Goal: Task Accomplishment & Management: Use online tool/utility

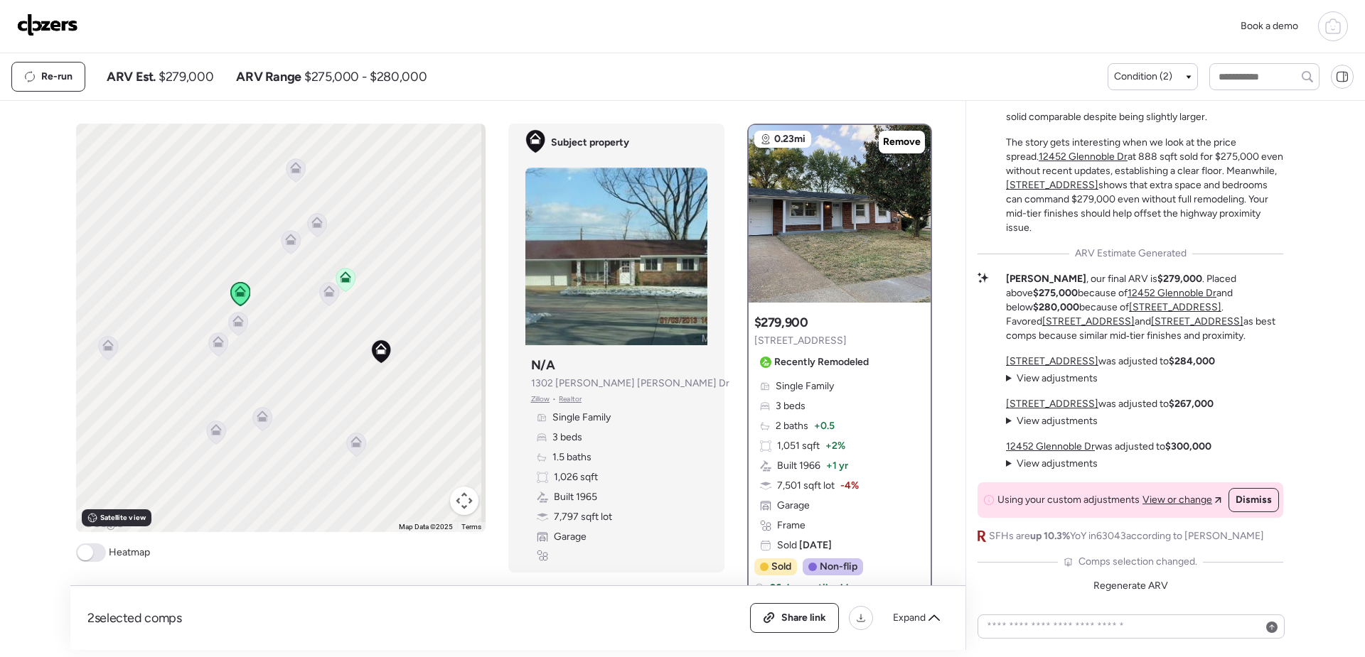
click at [53, 23] on img at bounding box center [47, 25] width 61 height 23
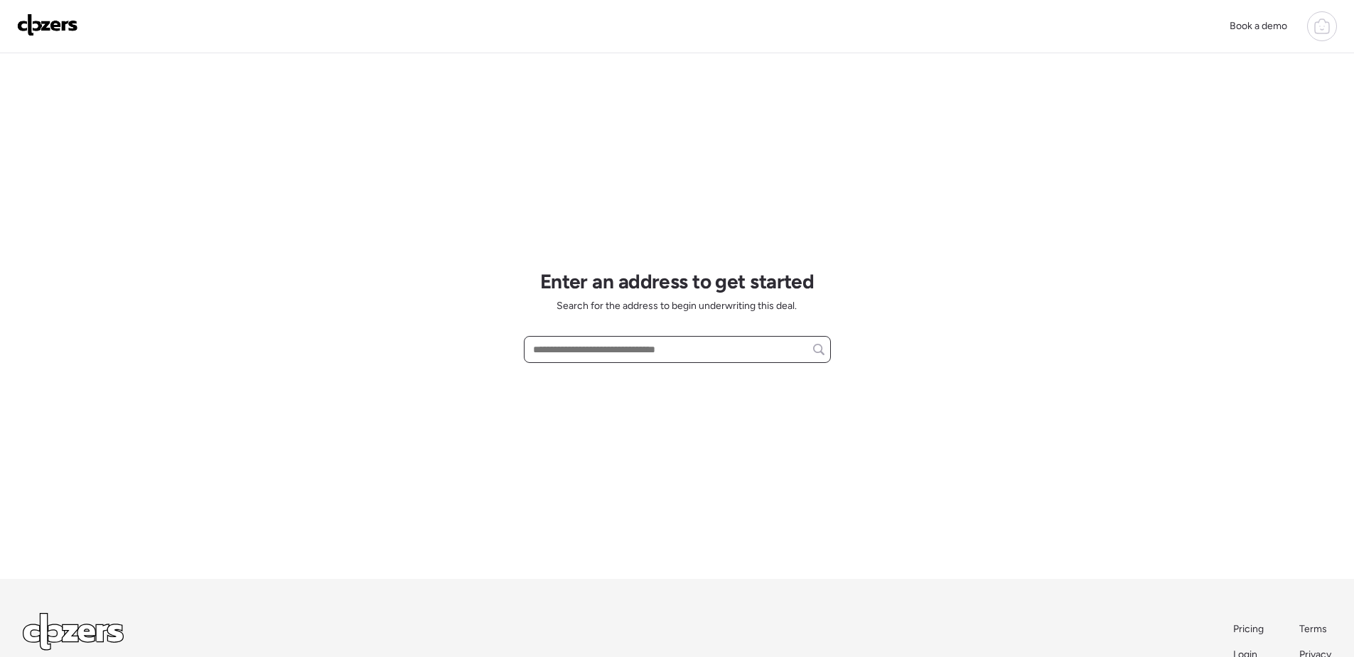
click at [645, 346] on input "text" at bounding box center [677, 350] width 294 height 20
paste input "**********"
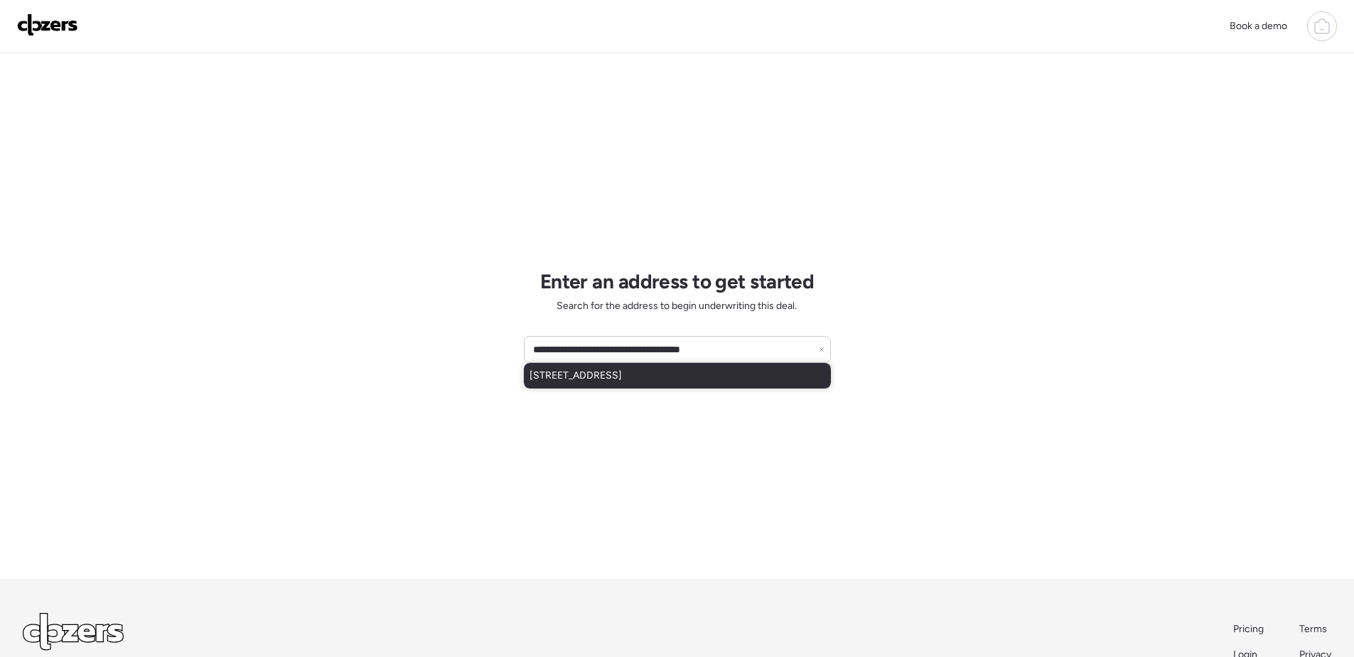
click at [622, 382] on span "[STREET_ADDRESS]" at bounding box center [576, 376] width 92 height 14
type input "**********"
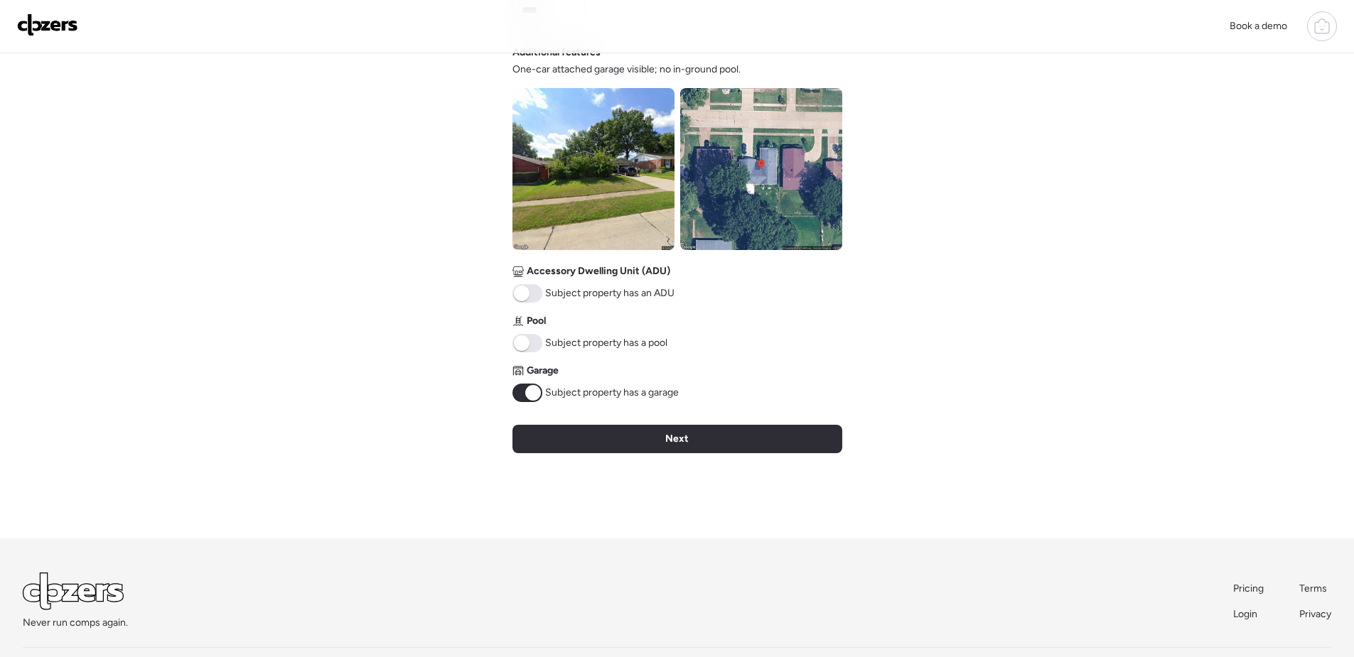
scroll to position [498, 0]
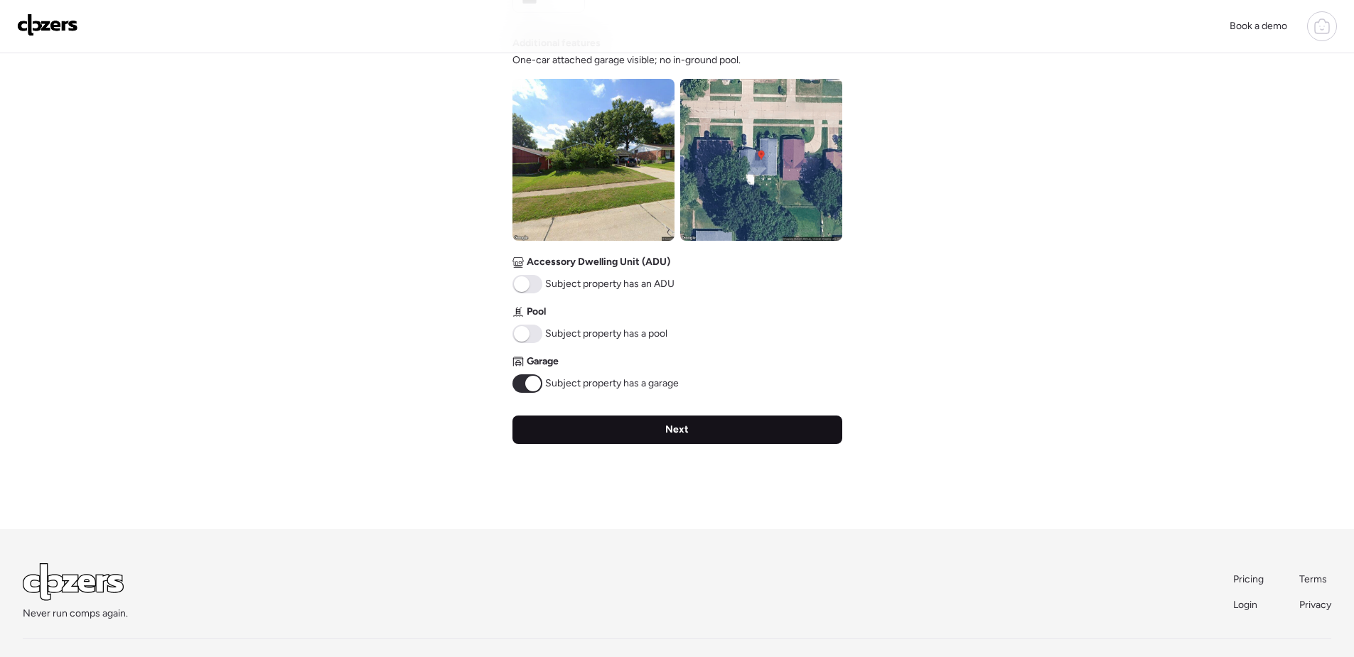
click at [697, 438] on div "Next" at bounding box center [677, 430] width 330 height 28
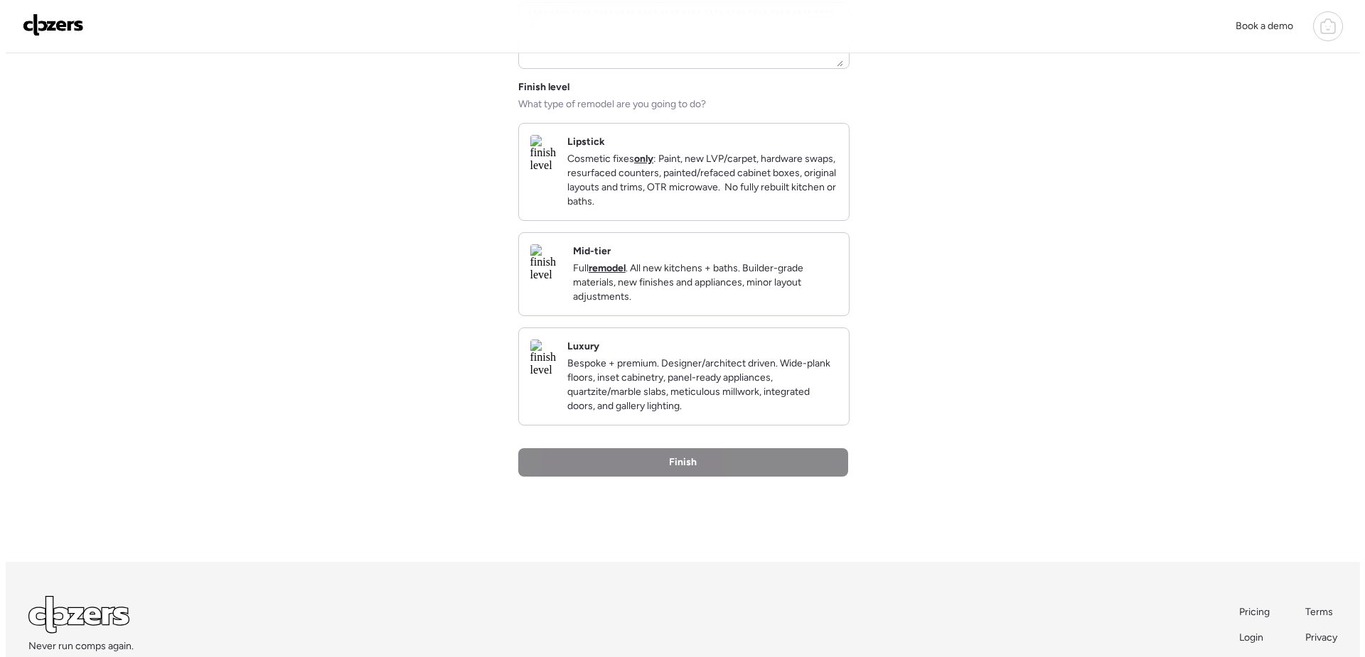
scroll to position [0, 0]
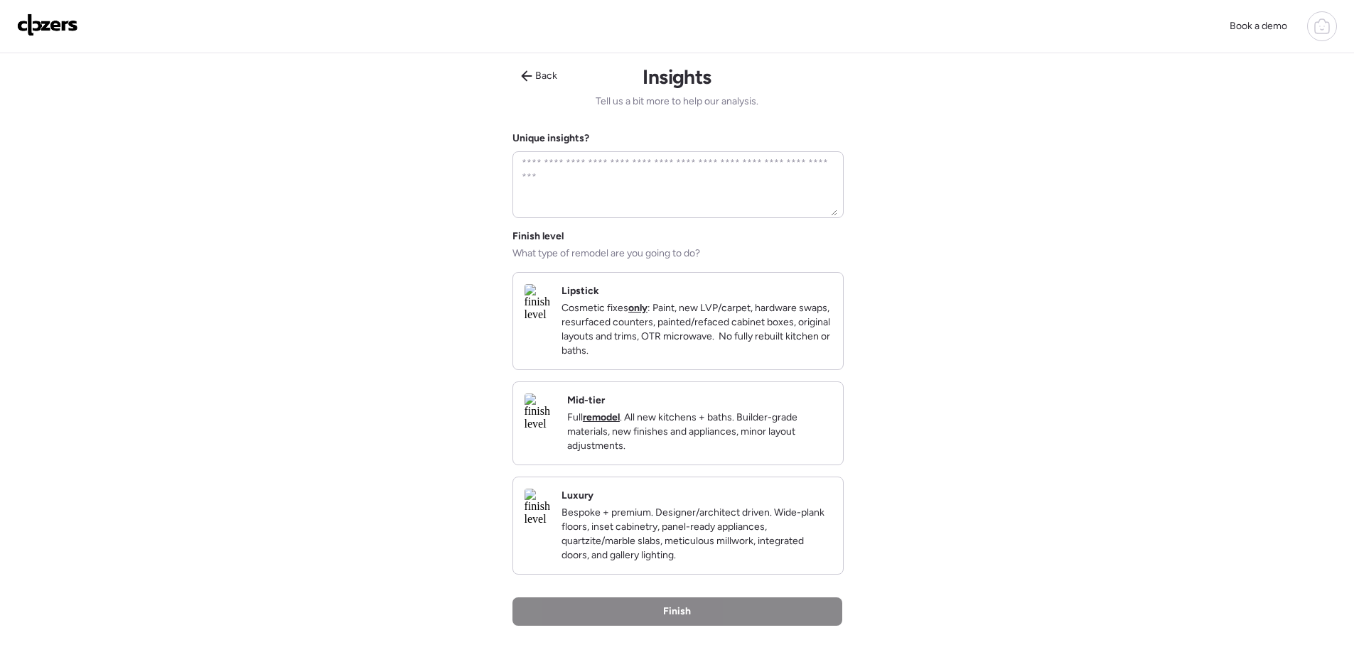
click at [697, 438] on p "Full remodel . All new kitchens + baths. Builder-grade materials, new finishes …" at bounding box center [699, 432] width 264 height 43
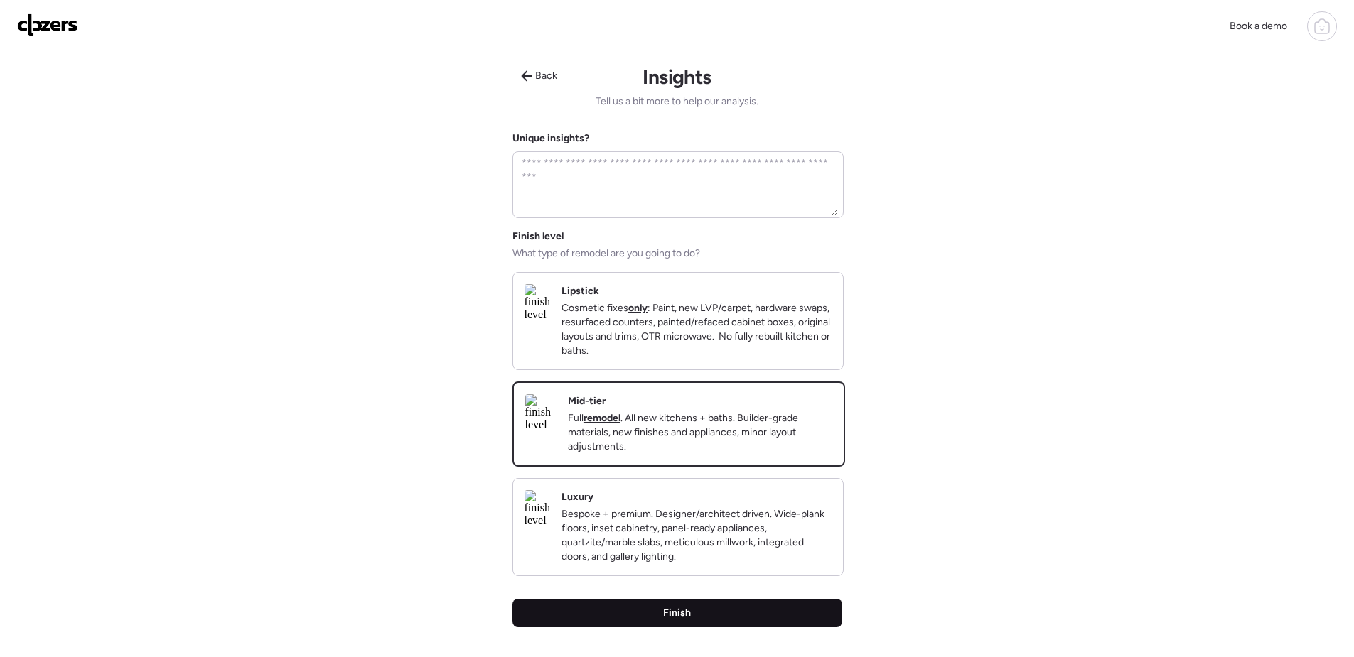
click at [699, 628] on div "Finish" at bounding box center [677, 613] width 330 height 28
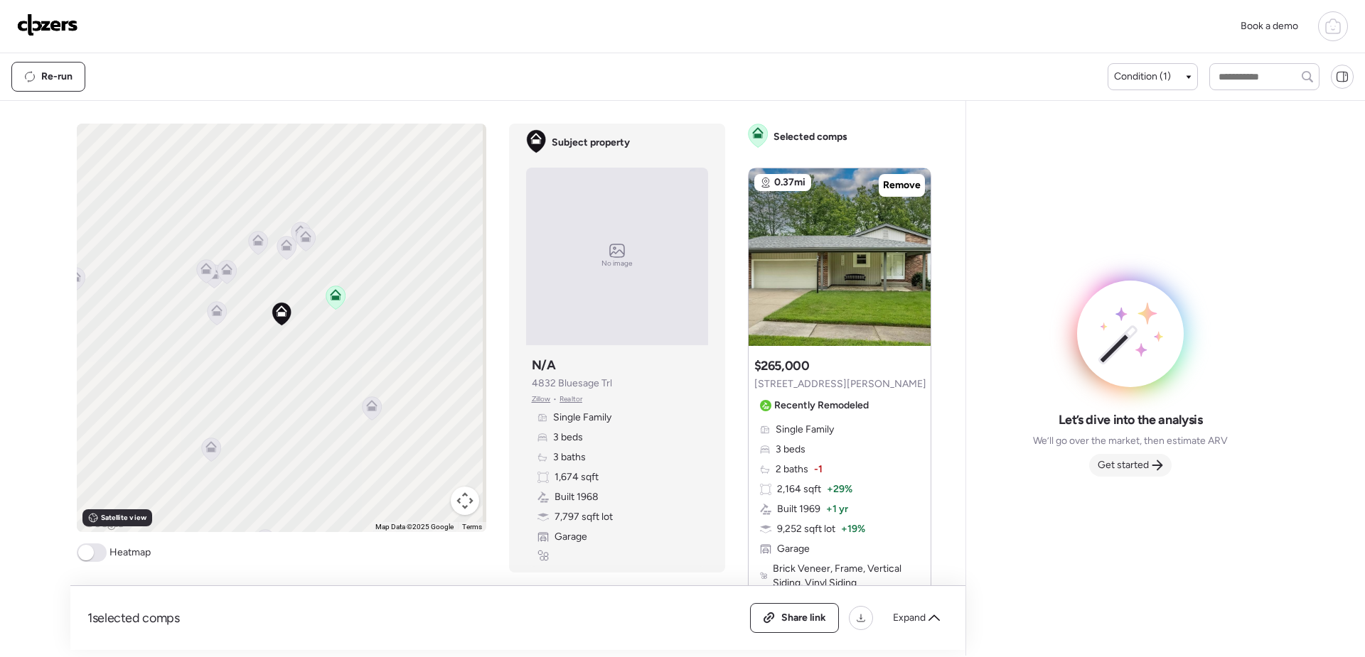
click at [1124, 468] on span "Get started" at bounding box center [1122, 465] width 51 height 14
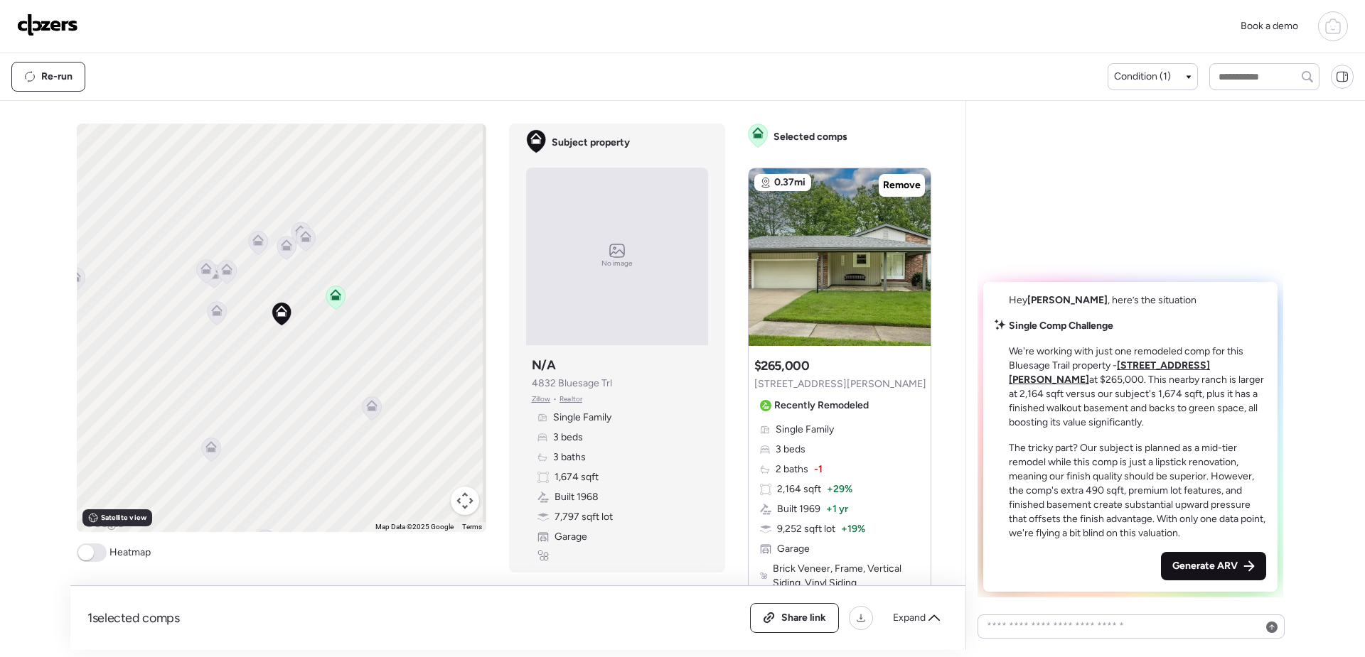
click at [1218, 571] on span "Generate ARV" at bounding box center [1204, 566] width 65 height 14
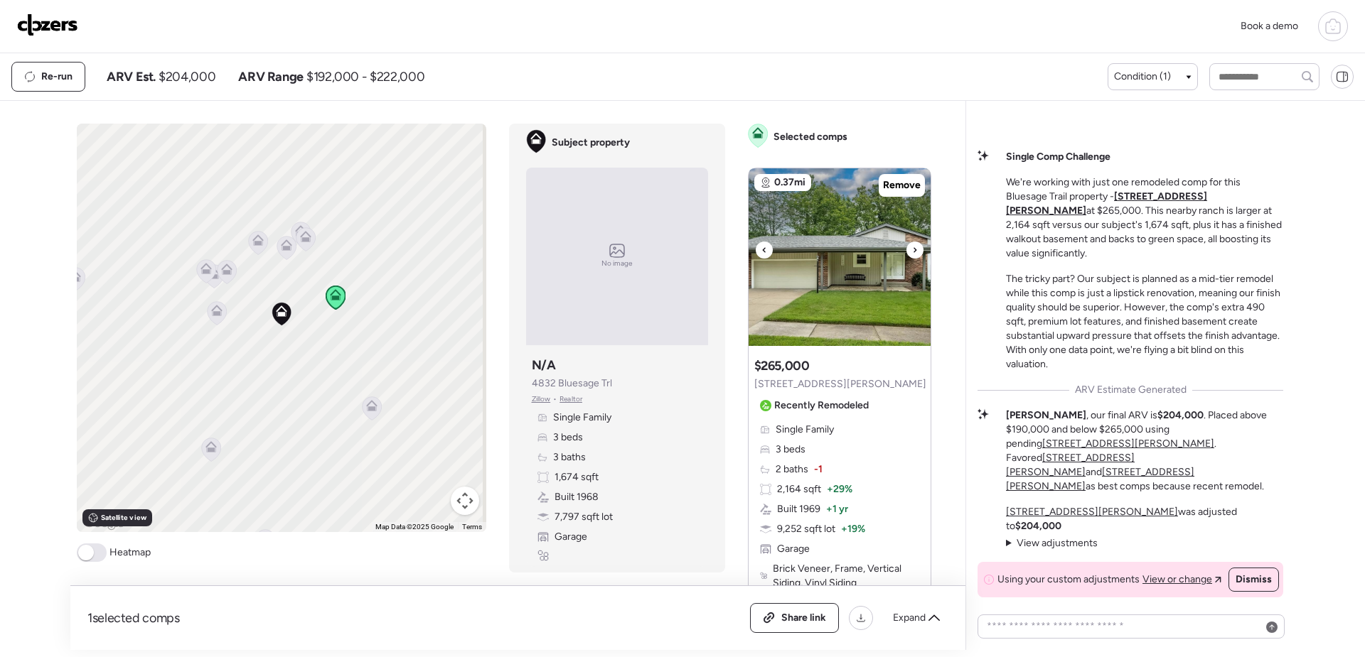
click at [839, 297] on img at bounding box center [839, 257] width 182 height 178
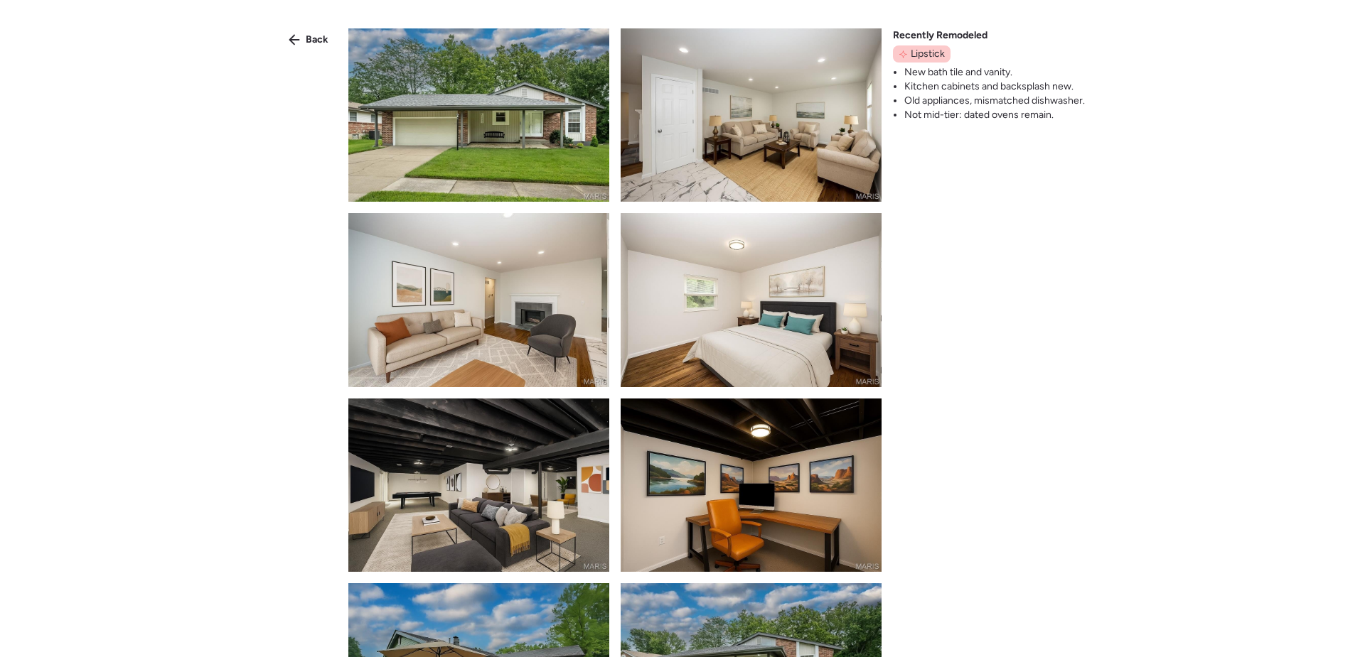
click at [544, 101] on img at bounding box center [478, 114] width 261 height 173
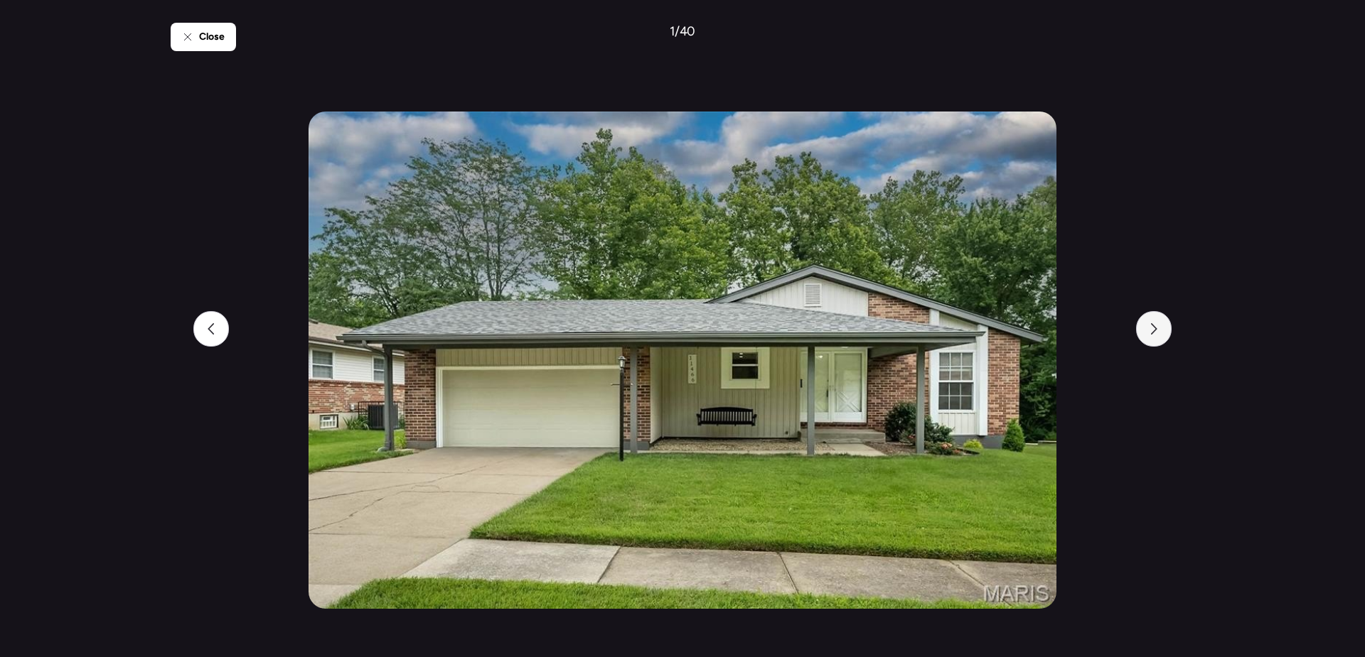
click at [1149, 341] on div at bounding box center [1154, 329] width 36 height 36
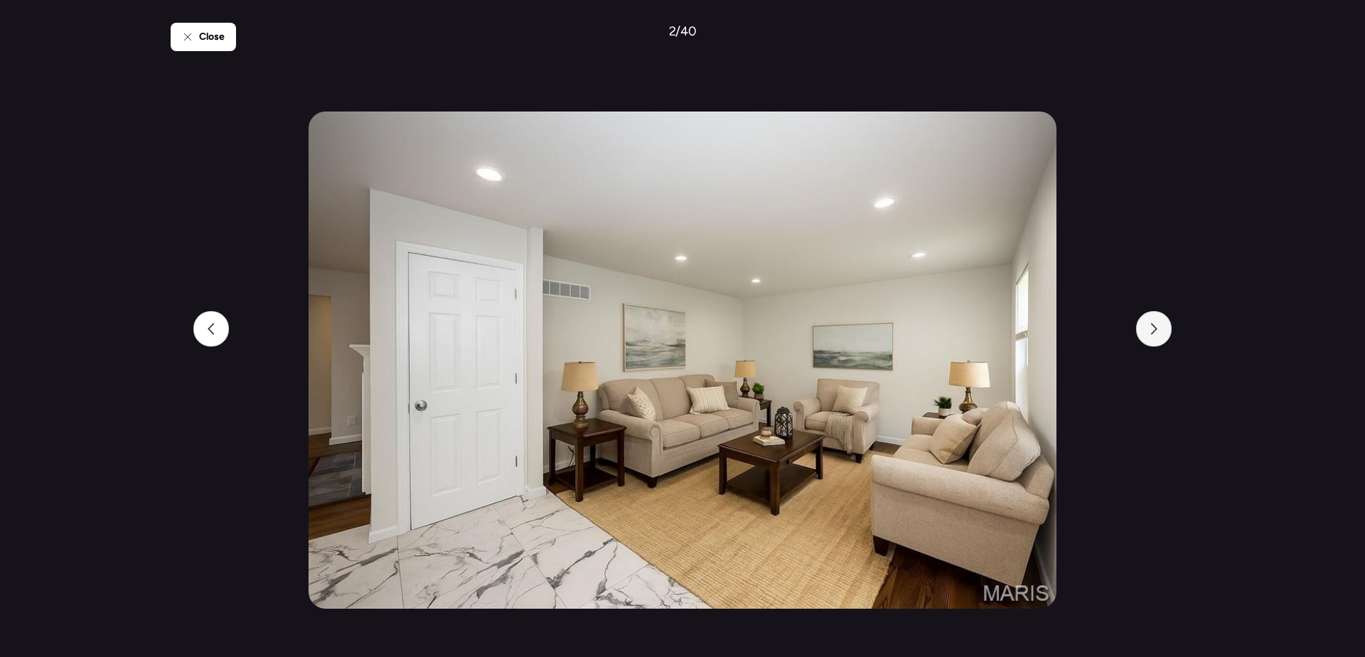
click at [1149, 340] on div at bounding box center [1154, 329] width 36 height 36
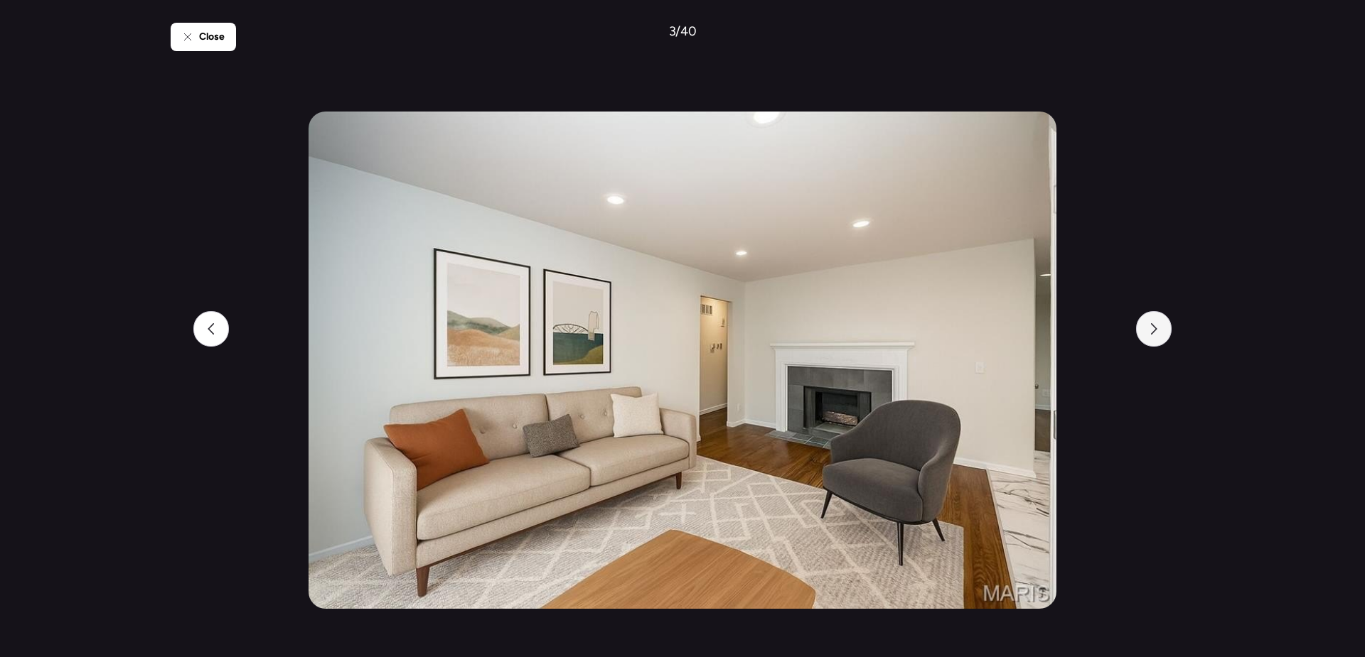
click at [1149, 340] on div at bounding box center [1154, 329] width 36 height 36
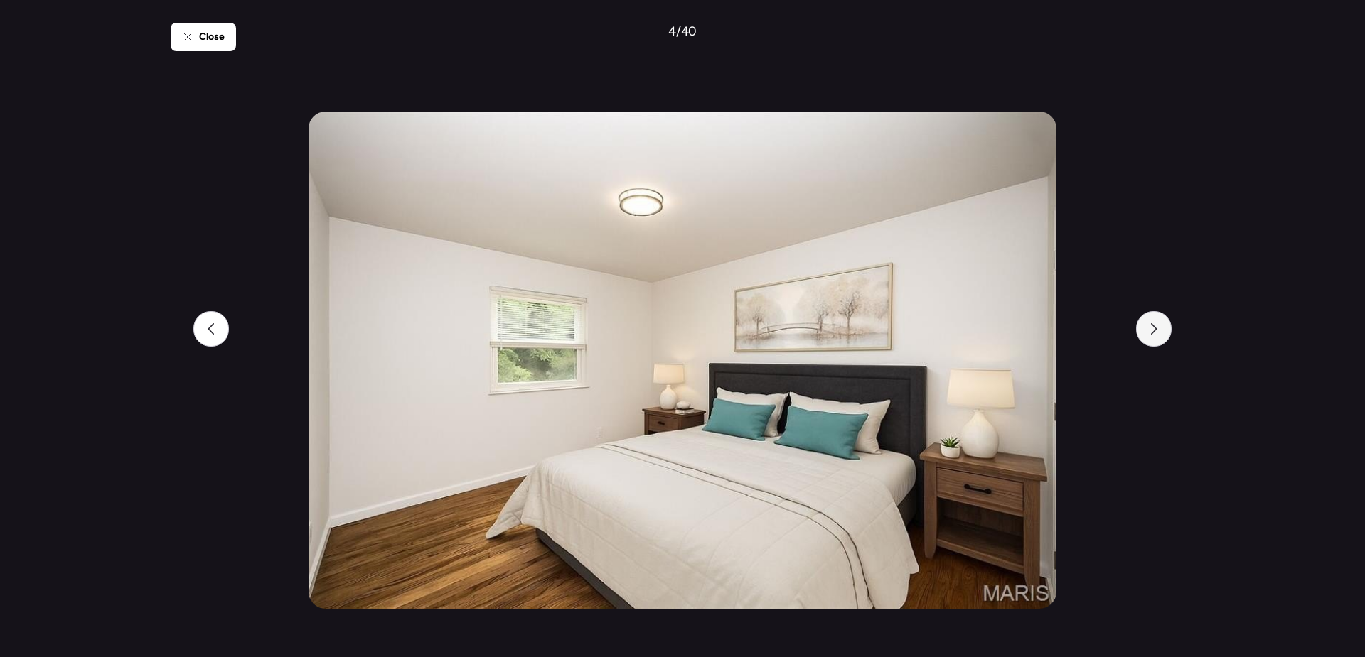
click at [1149, 340] on div at bounding box center [1154, 329] width 36 height 36
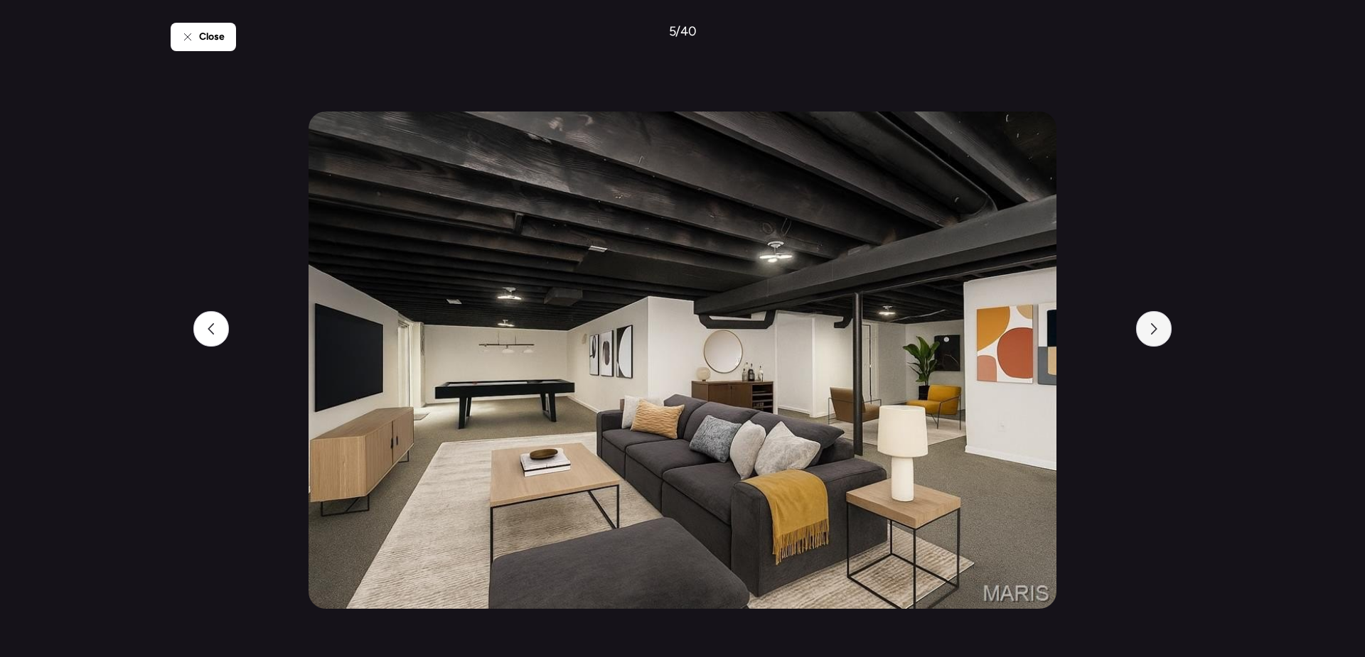
click at [1149, 340] on div at bounding box center [1154, 329] width 36 height 36
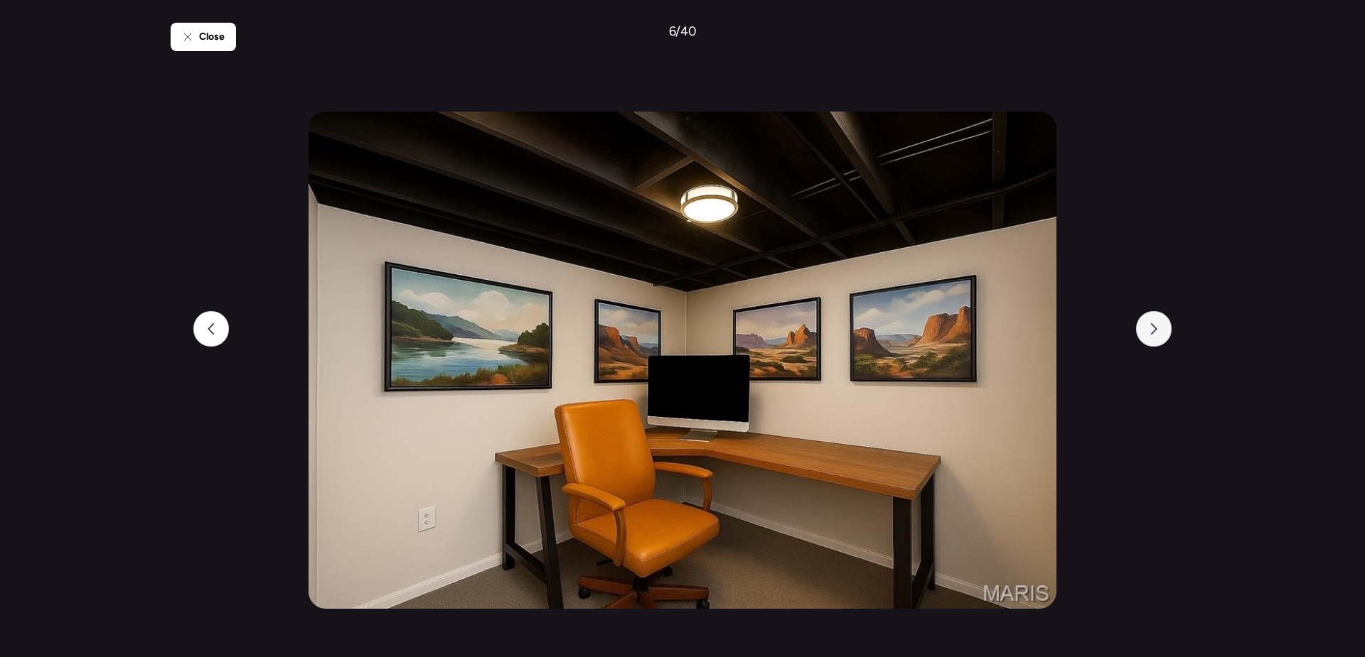
click at [1149, 340] on div at bounding box center [1154, 329] width 36 height 36
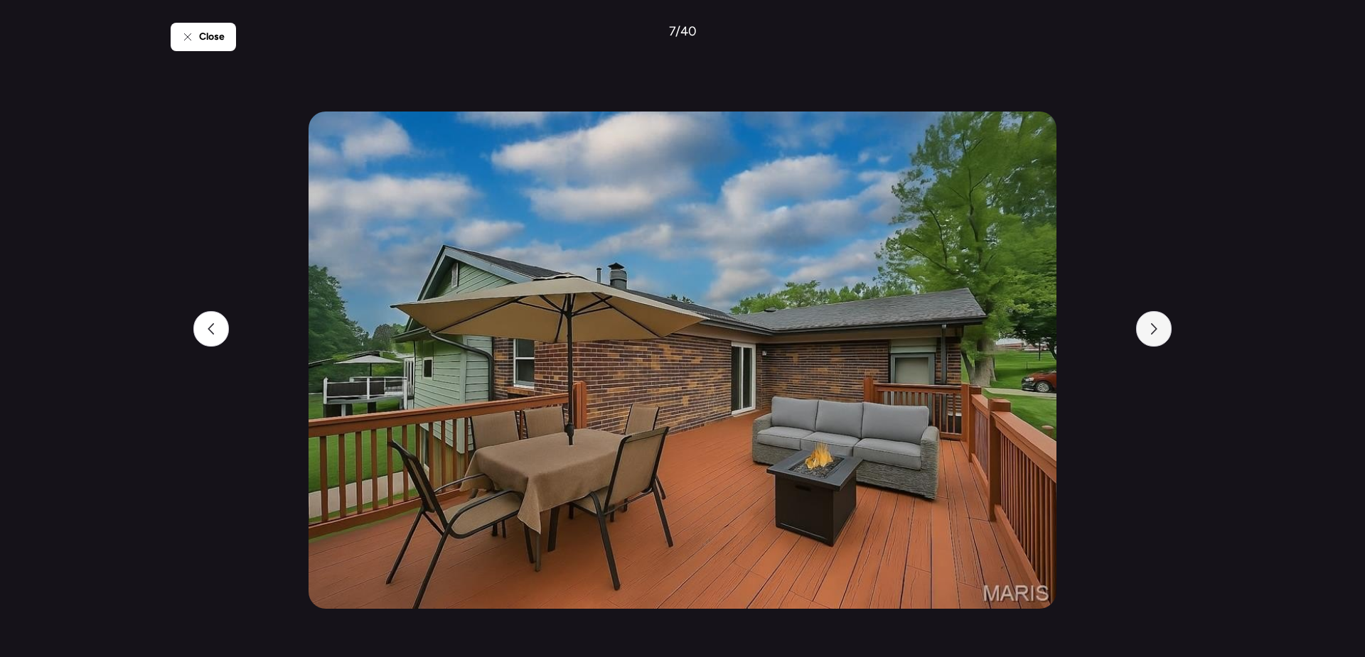
click at [1149, 340] on div at bounding box center [1154, 329] width 36 height 36
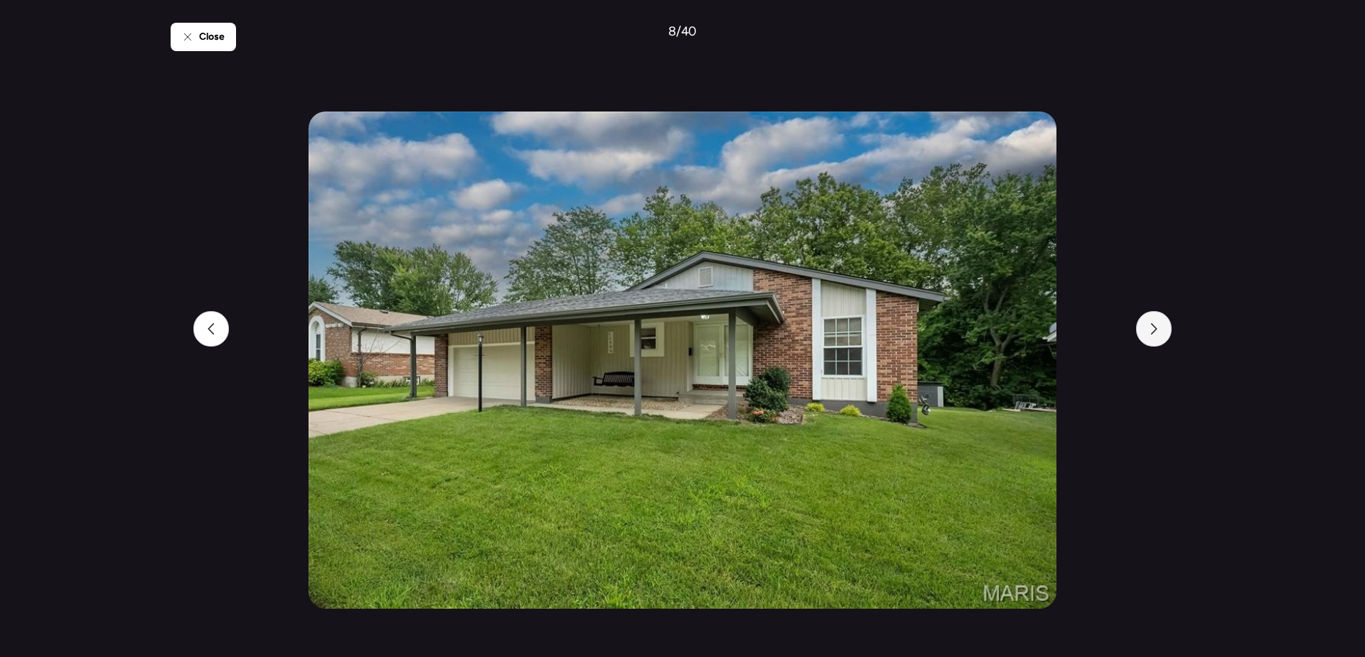
click at [1149, 340] on div at bounding box center [1154, 329] width 36 height 36
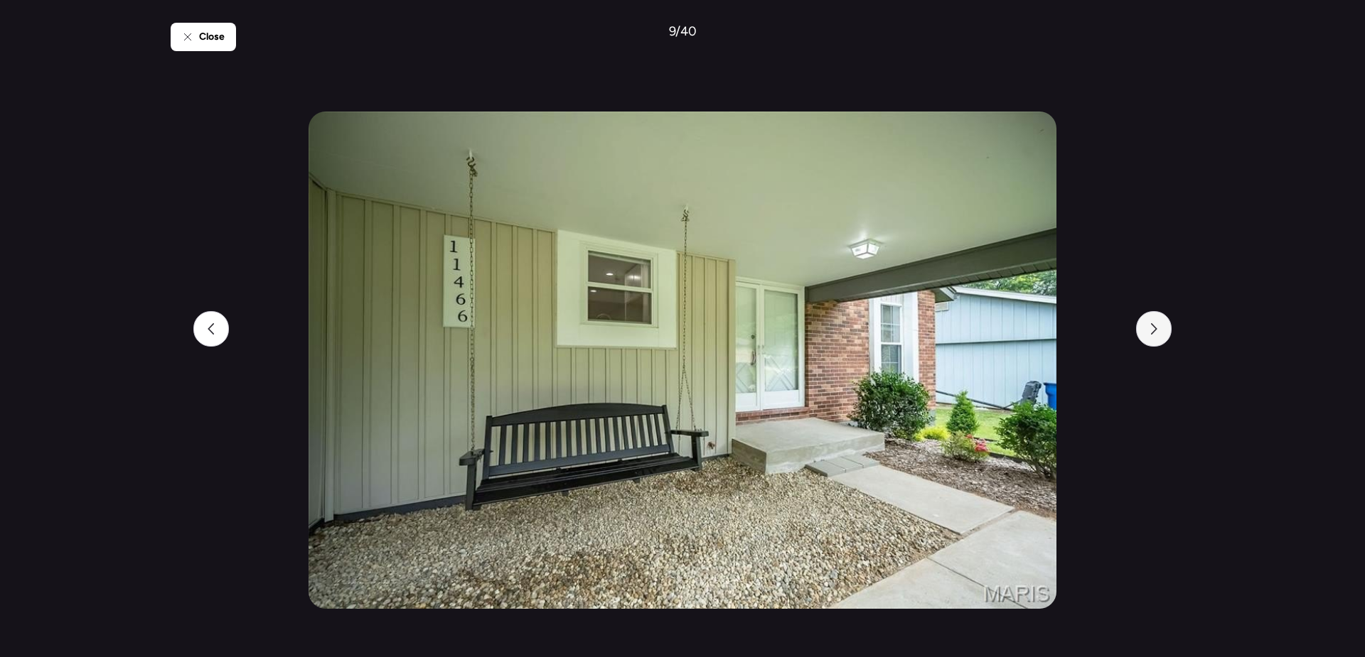
click at [1149, 340] on div at bounding box center [1154, 329] width 36 height 36
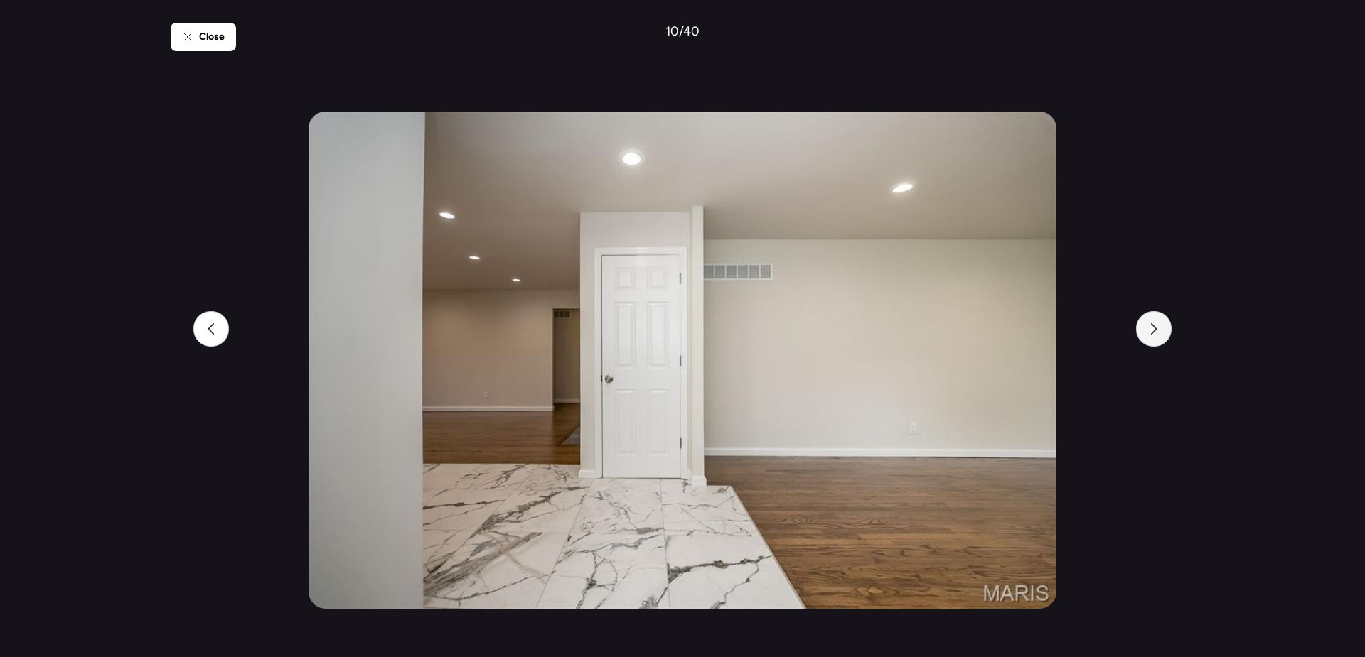
click at [1149, 340] on div at bounding box center [1154, 329] width 36 height 36
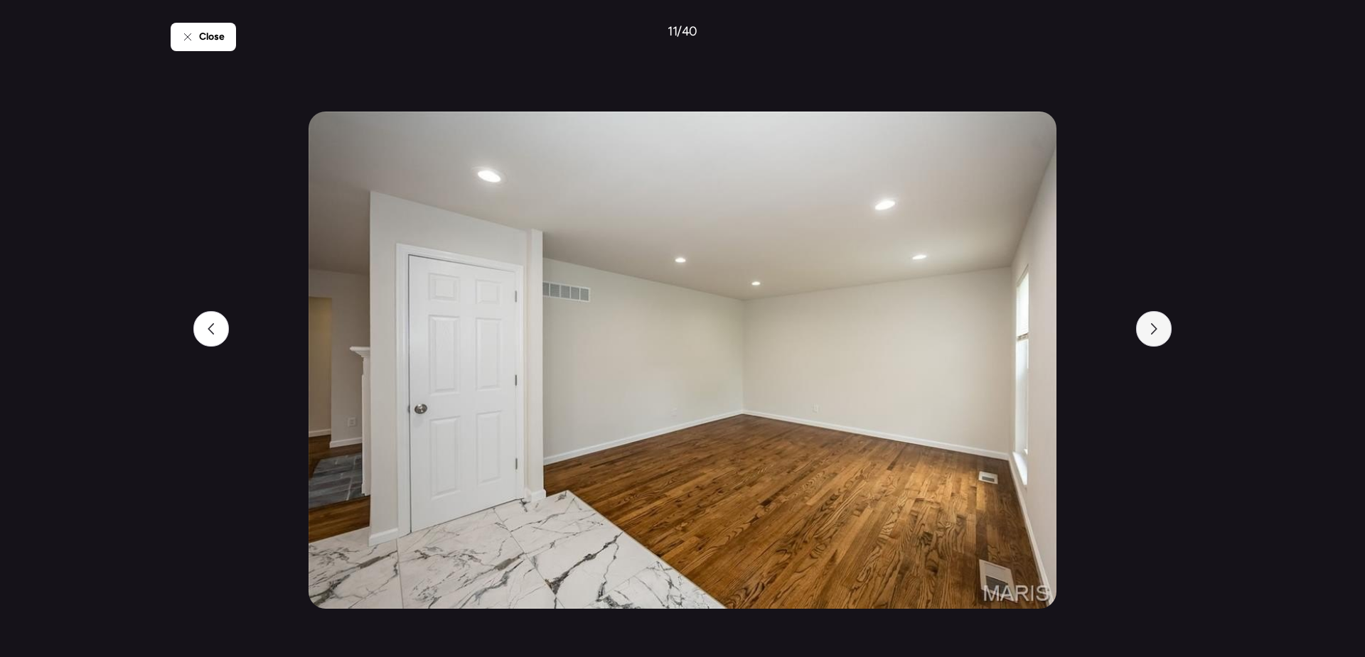
click at [1149, 340] on div at bounding box center [1154, 329] width 36 height 36
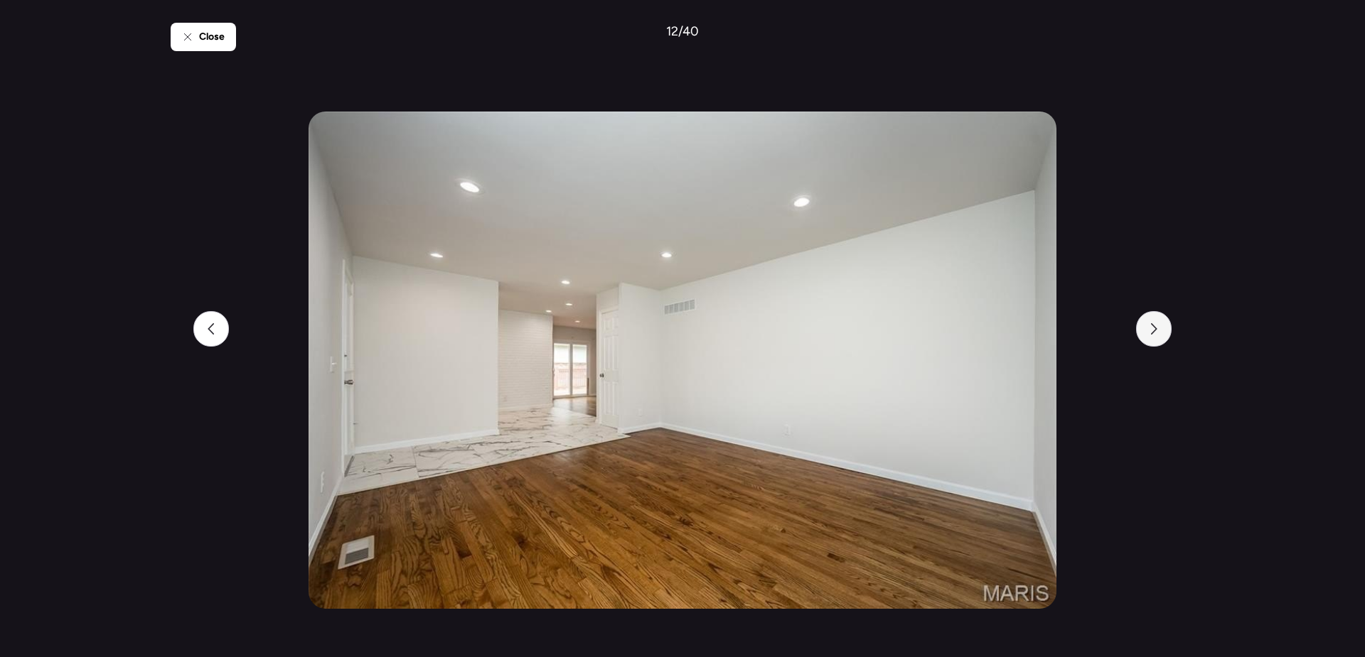
click at [1149, 340] on div at bounding box center [1154, 329] width 36 height 36
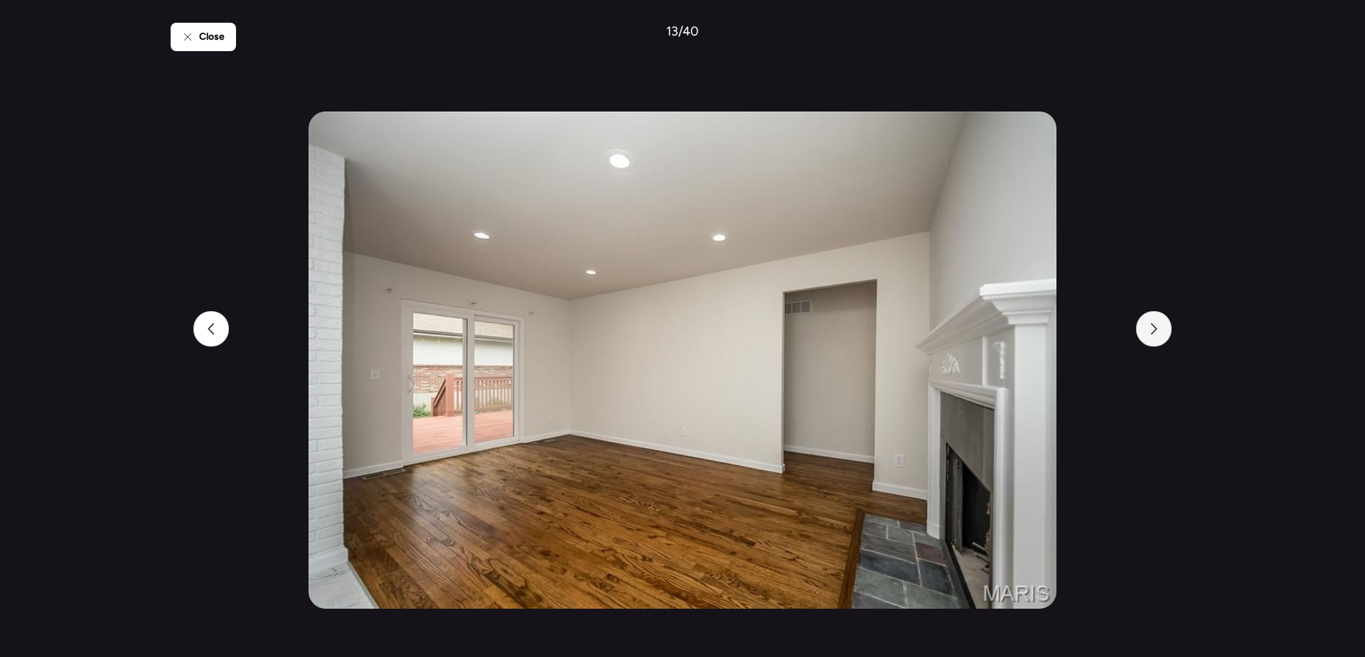
click at [1149, 340] on div at bounding box center [1154, 329] width 36 height 36
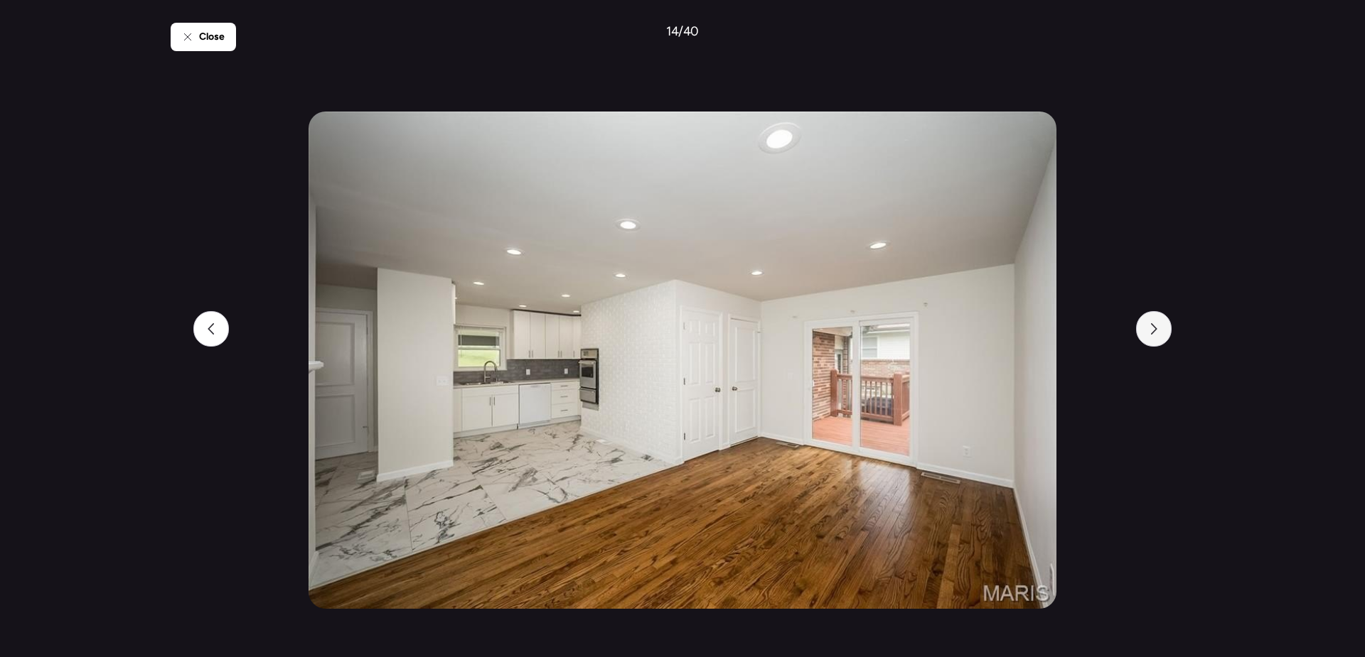
click at [1149, 340] on div at bounding box center [1154, 329] width 36 height 36
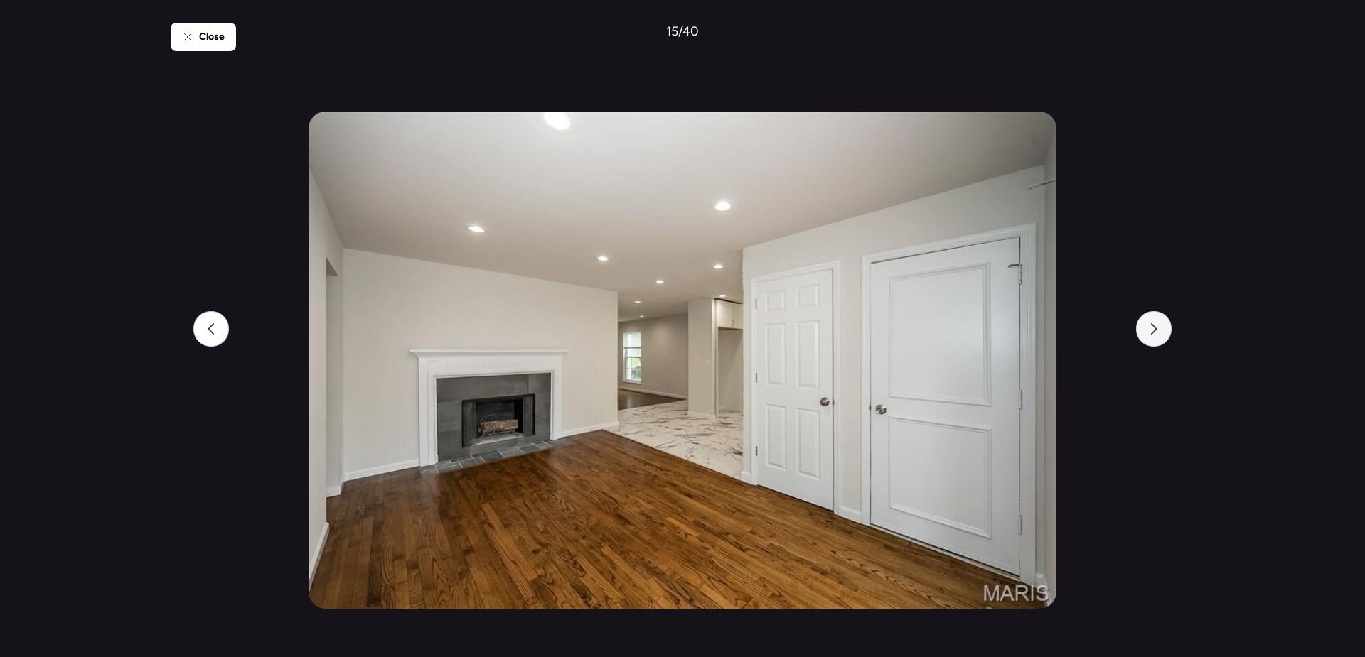
click at [1149, 340] on div at bounding box center [1154, 329] width 36 height 36
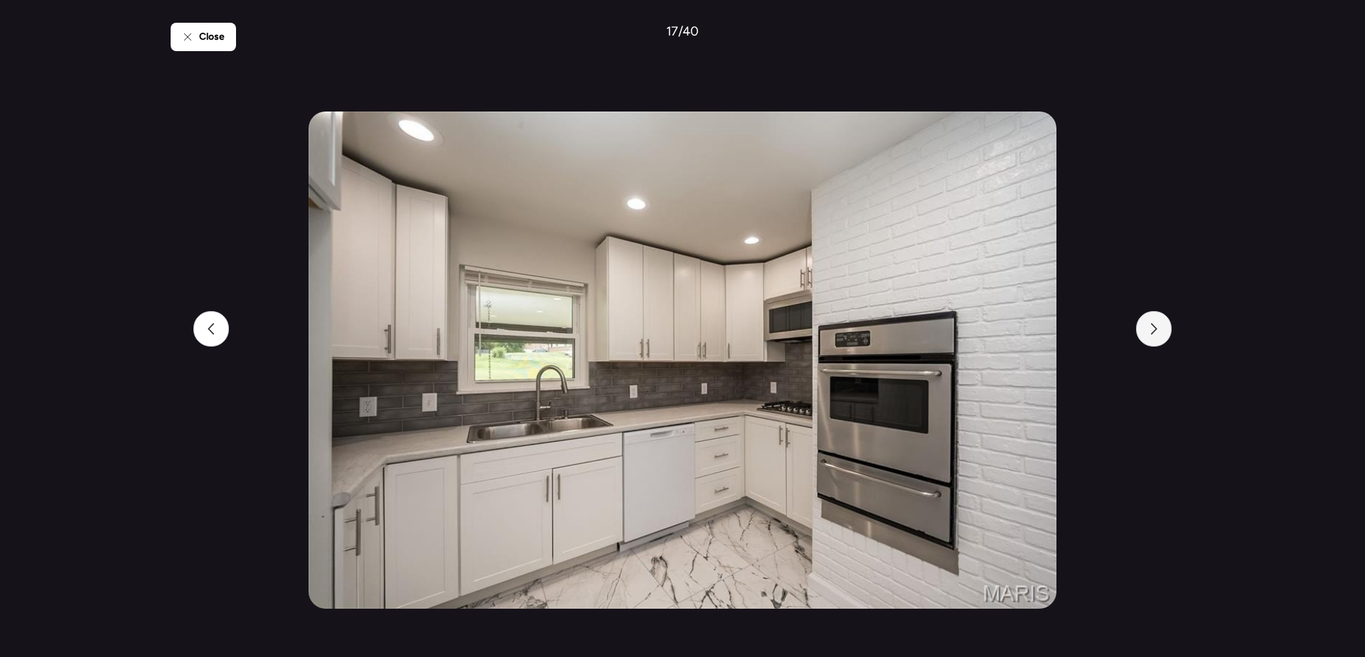
click at [1149, 340] on div at bounding box center [1154, 329] width 36 height 36
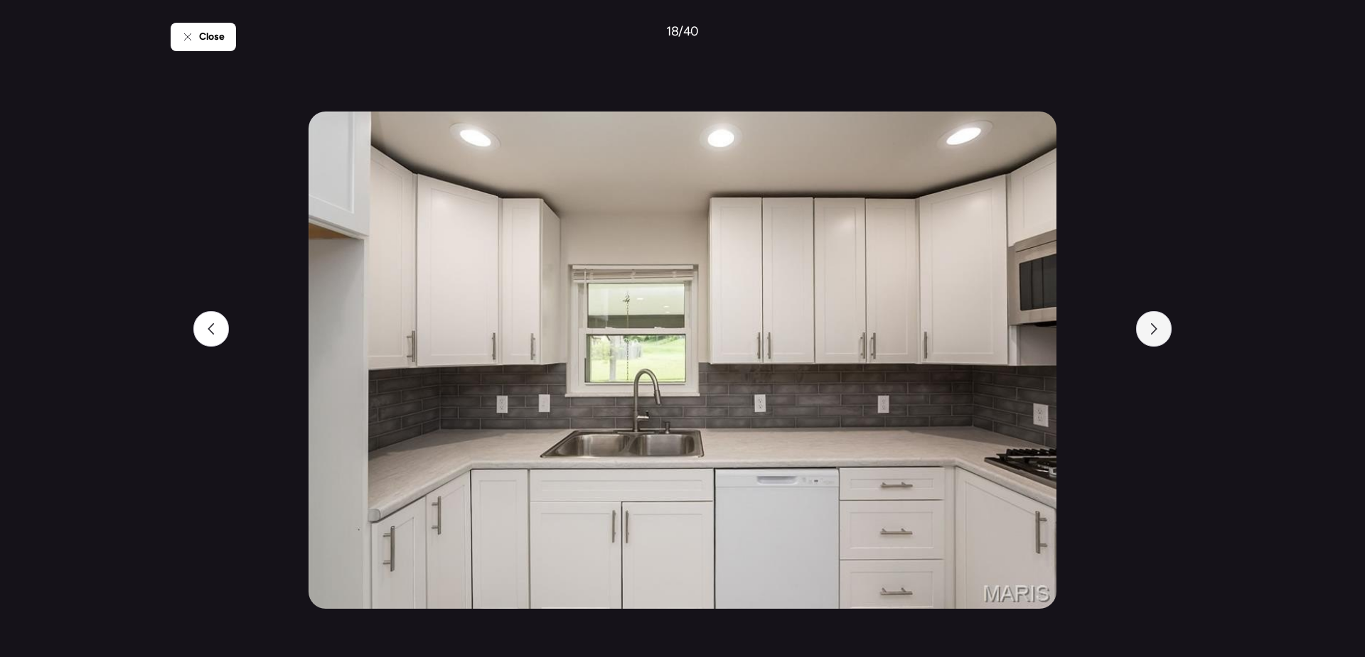
click at [1149, 340] on div at bounding box center [1154, 329] width 36 height 36
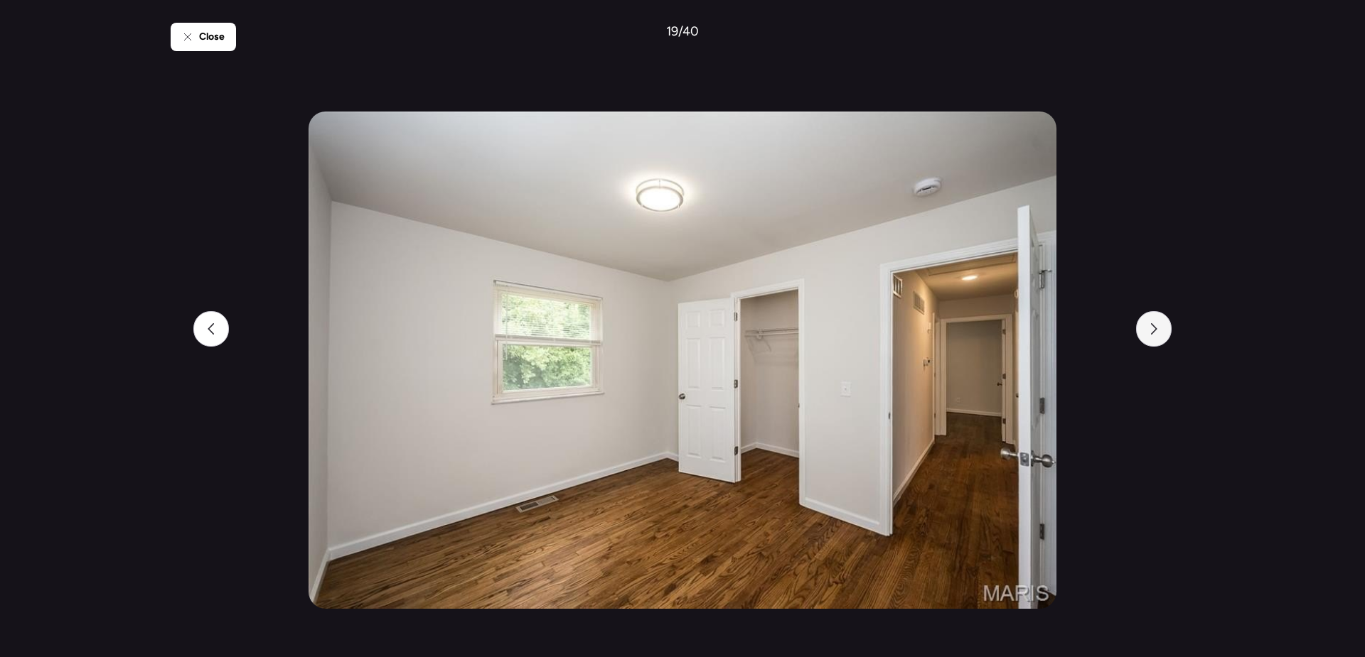
click at [1149, 340] on div at bounding box center [1154, 329] width 36 height 36
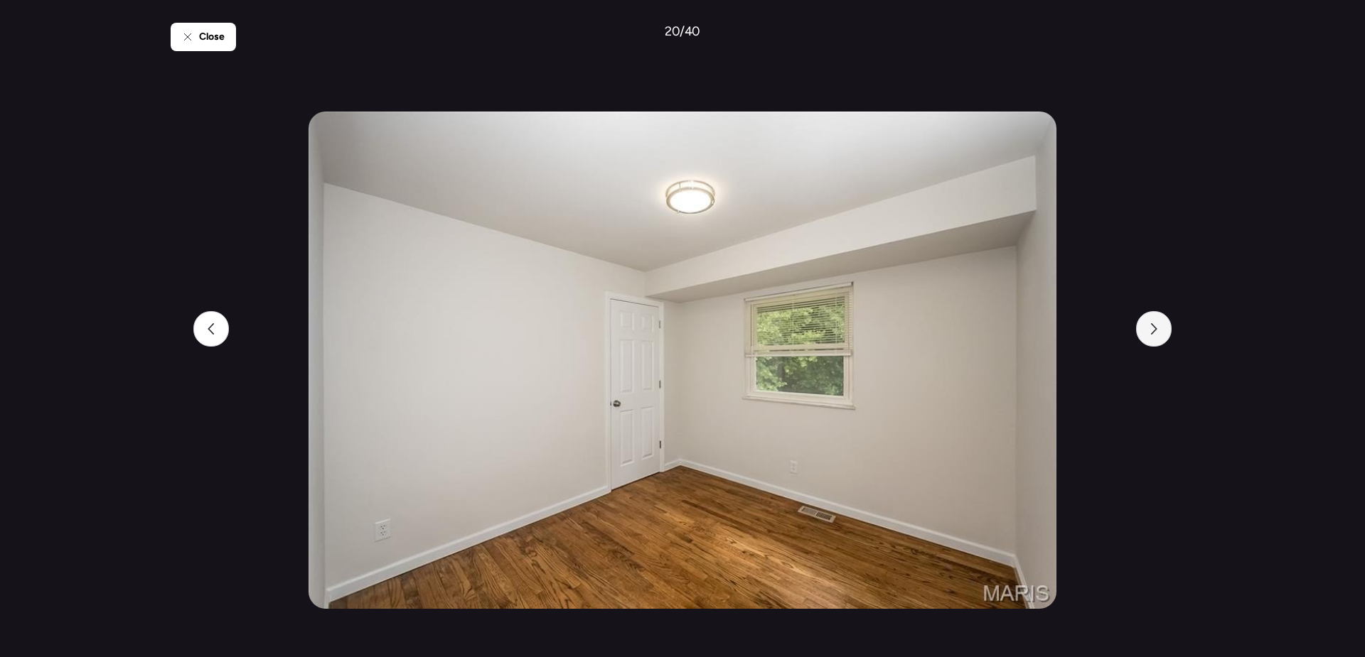
click at [1149, 340] on div at bounding box center [1154, 329] width 36 height 36
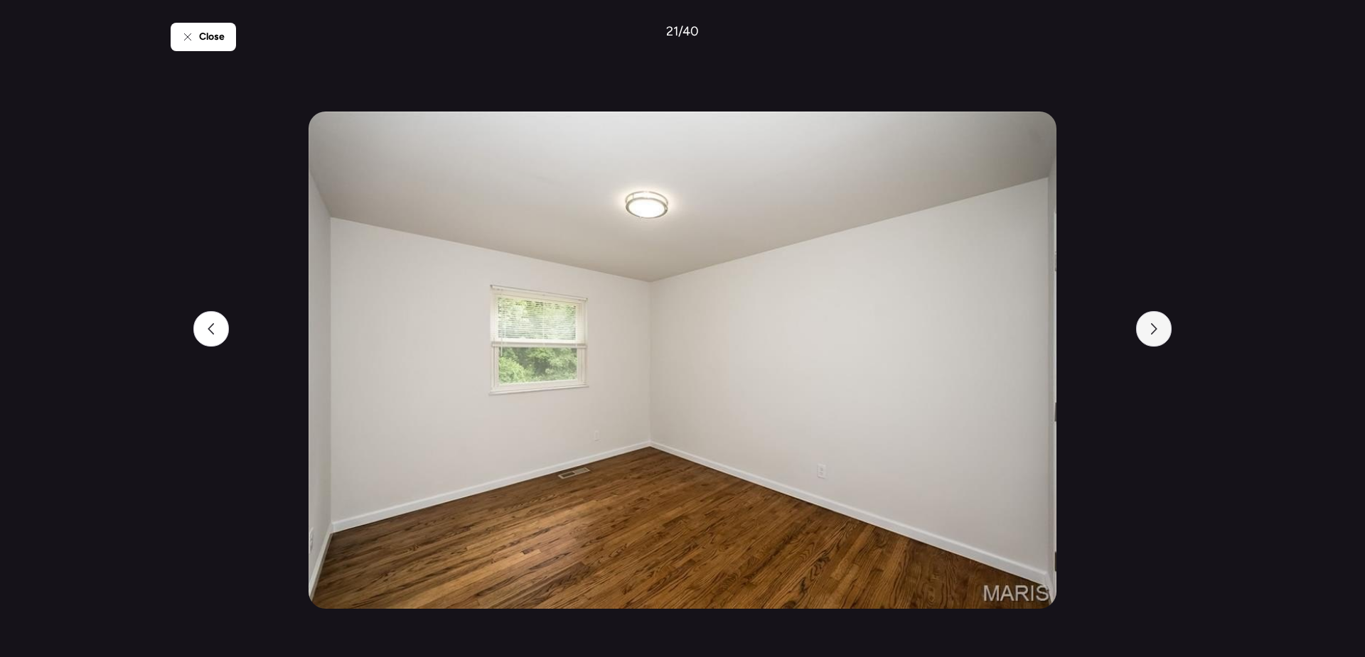
click at [1149, 340] on div at bounding box center [1154, 329] width 36 height 36
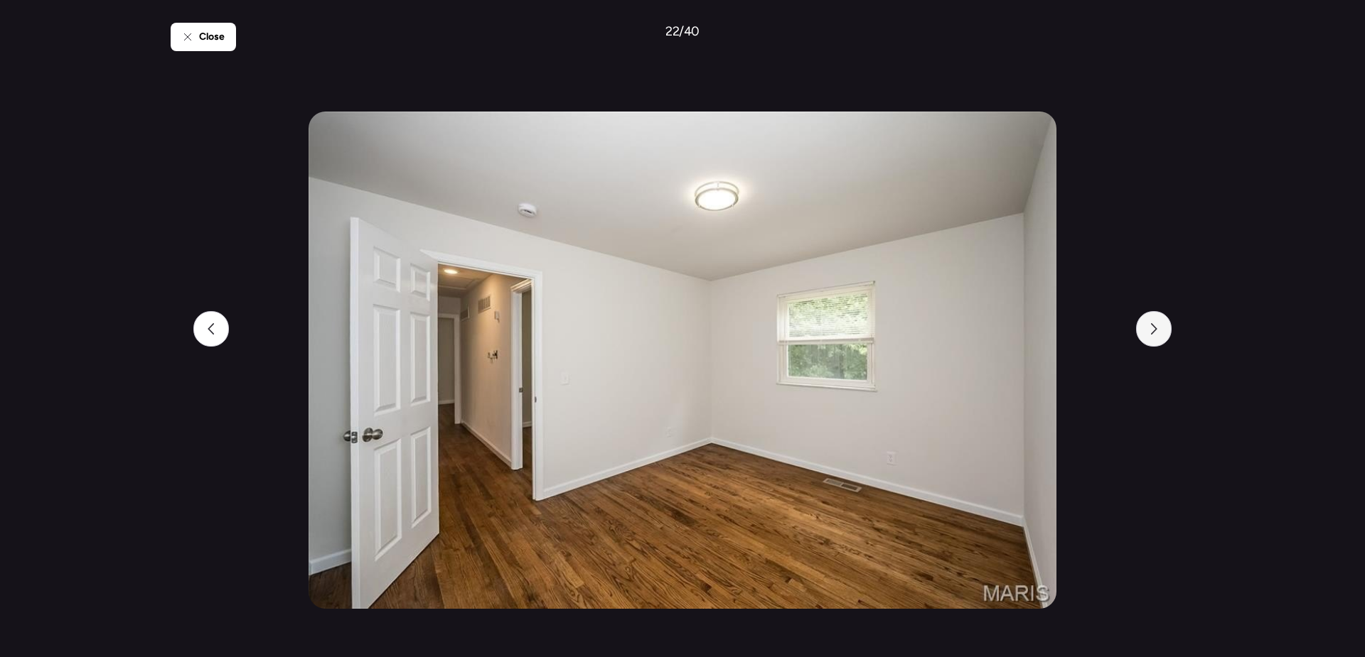
click at [1149, 340] on div at bounding box center [1154, 329] width 36 height 36
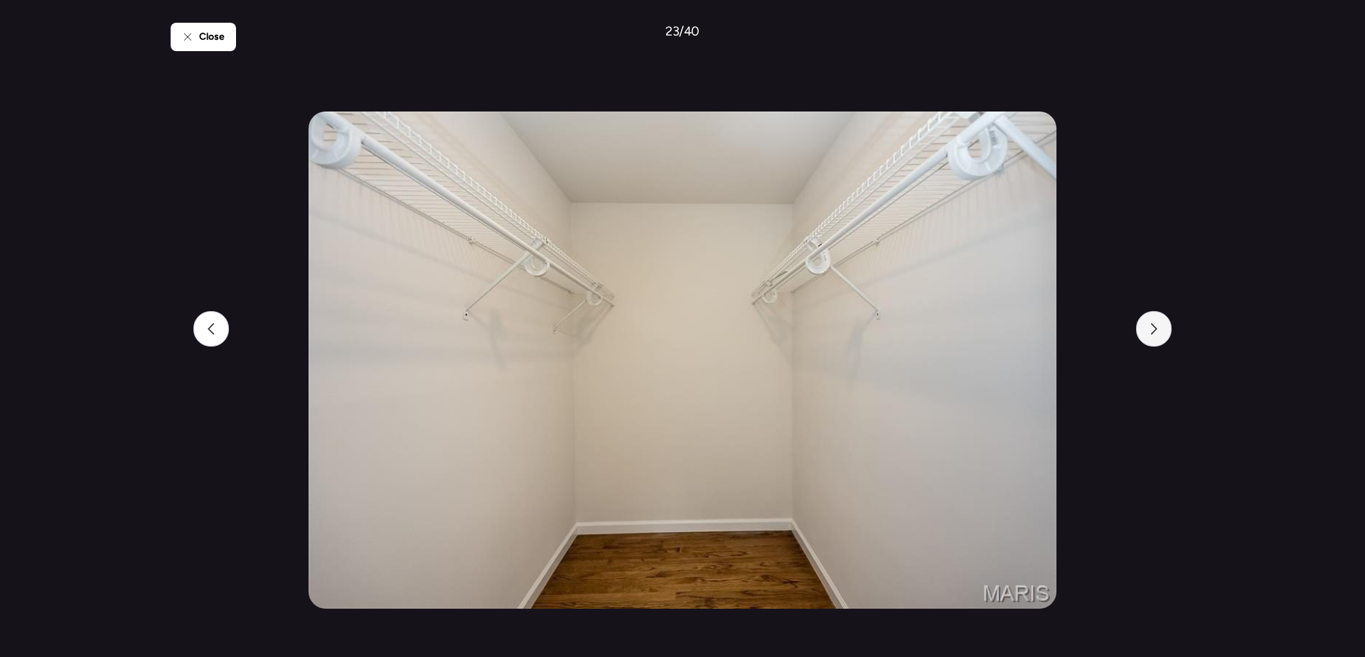
click at [1149, 340] on div at bounding box center [1154, 329] width 36 height 36
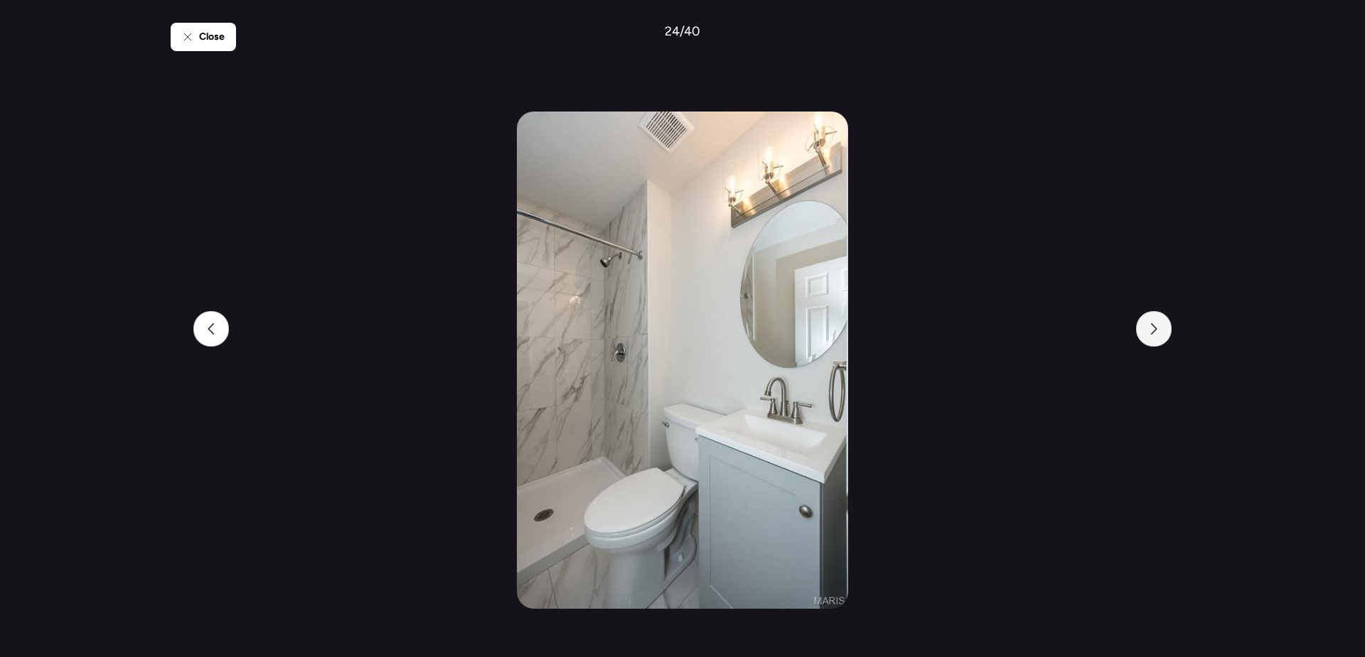
click at [1149, 340] on div at bounding box center [1154, 329] width 36 height 36
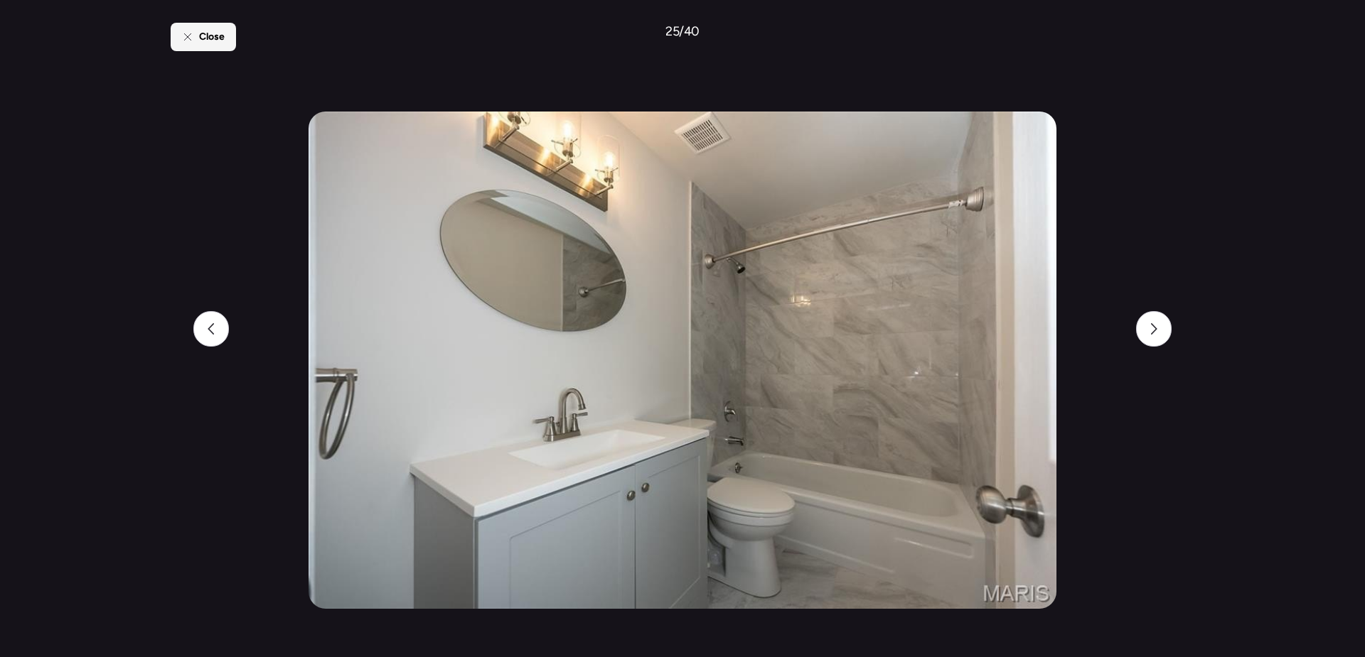
click at [186, 44] on div "Close" at bounding box center [203, 37] width 65 height 28
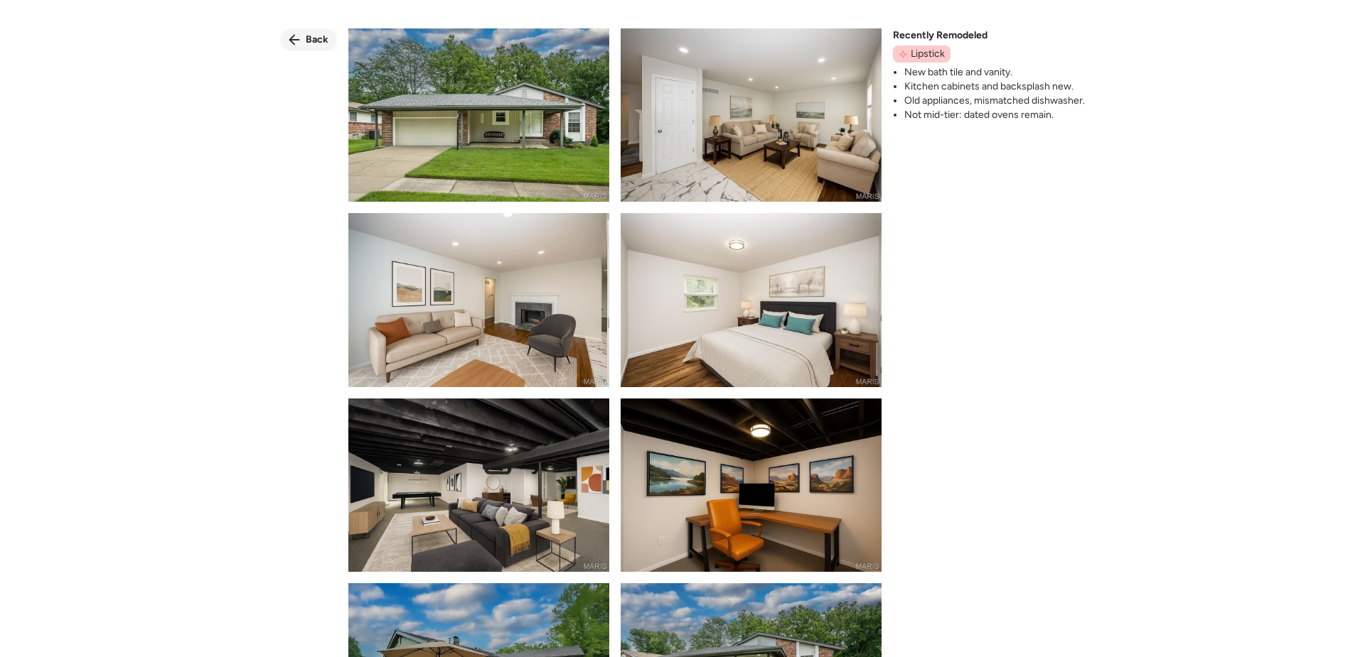
click at [313, 36] on span "Back" at bounding box center [317, 40] width 23 height 14
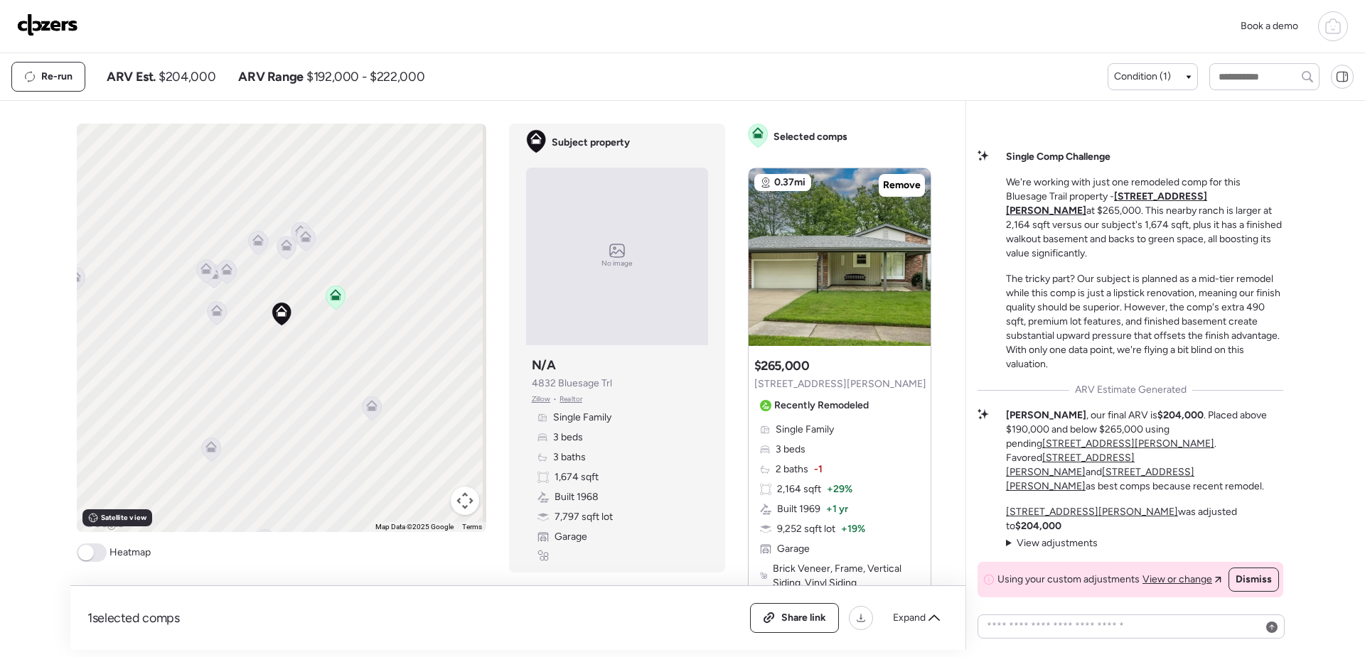
click at [259, 246] on icon at bounding box center [257, 242] width 19 height 23
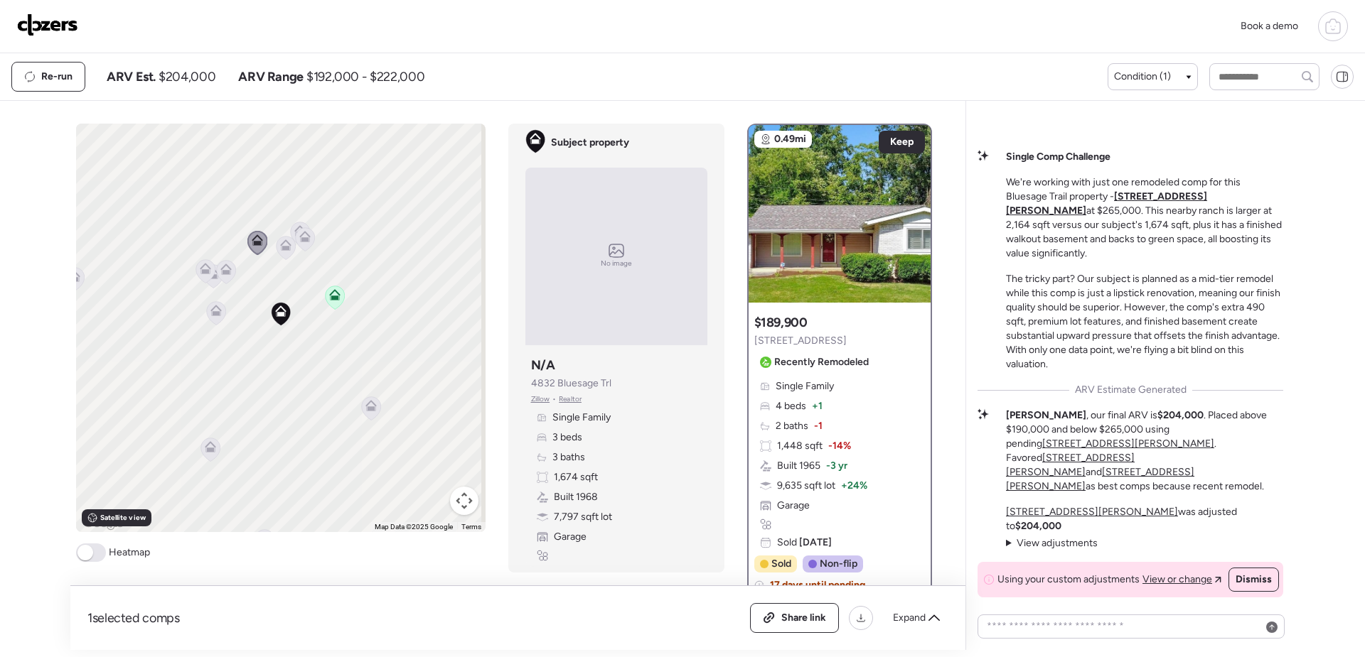
click at [285, 254] on icon at bounding box center [285, 247] width 19 height 23
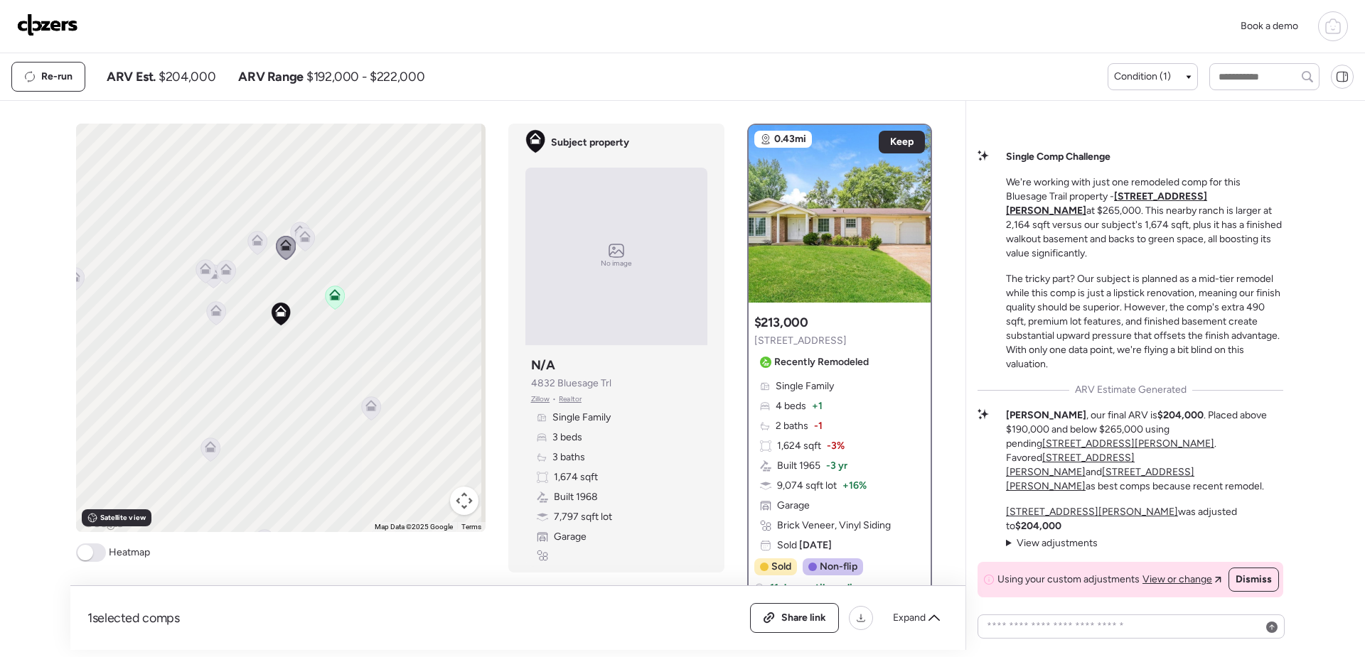
click at [300, 241] on icon at bounding box center [304, 239] width 9 height 4
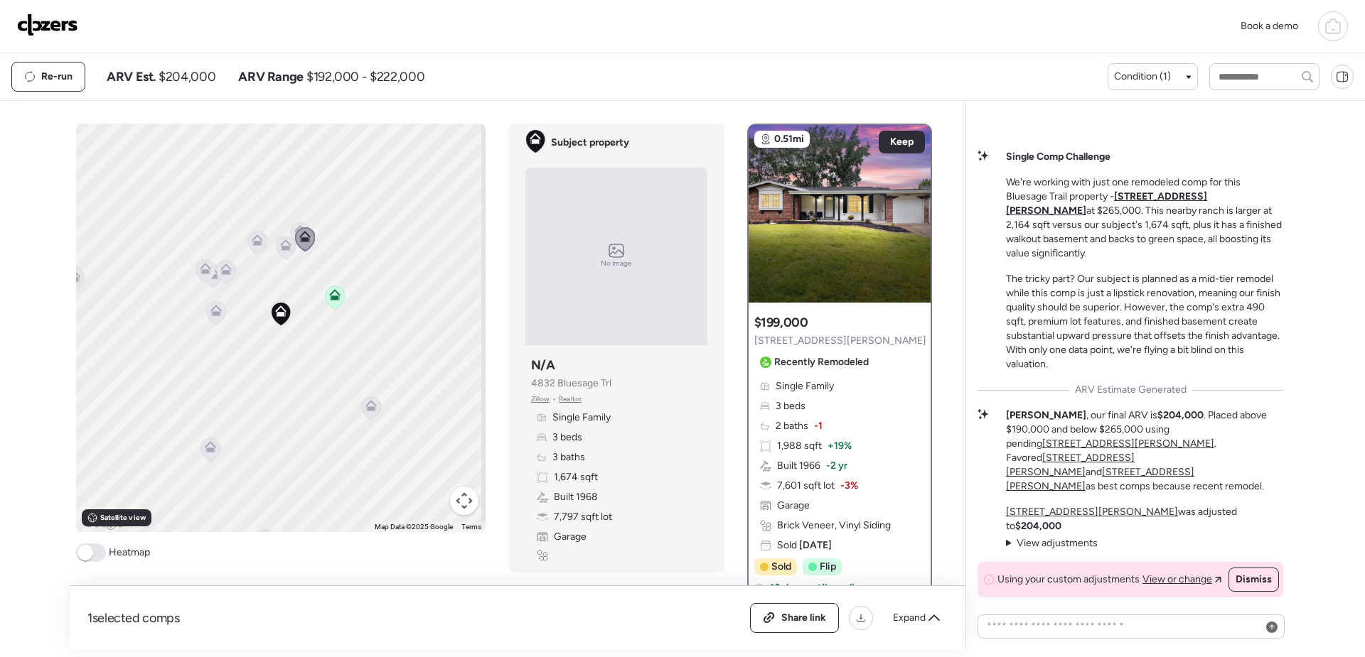
click at [295, 228] on icon at bounding box center [305, 239] width 20 height 24
click at [290, 225] on icon at bounding box center [300, 234] width 20 height 24
click at [294, 227] on icon at bounding box center [299, 230] width 11 height 11
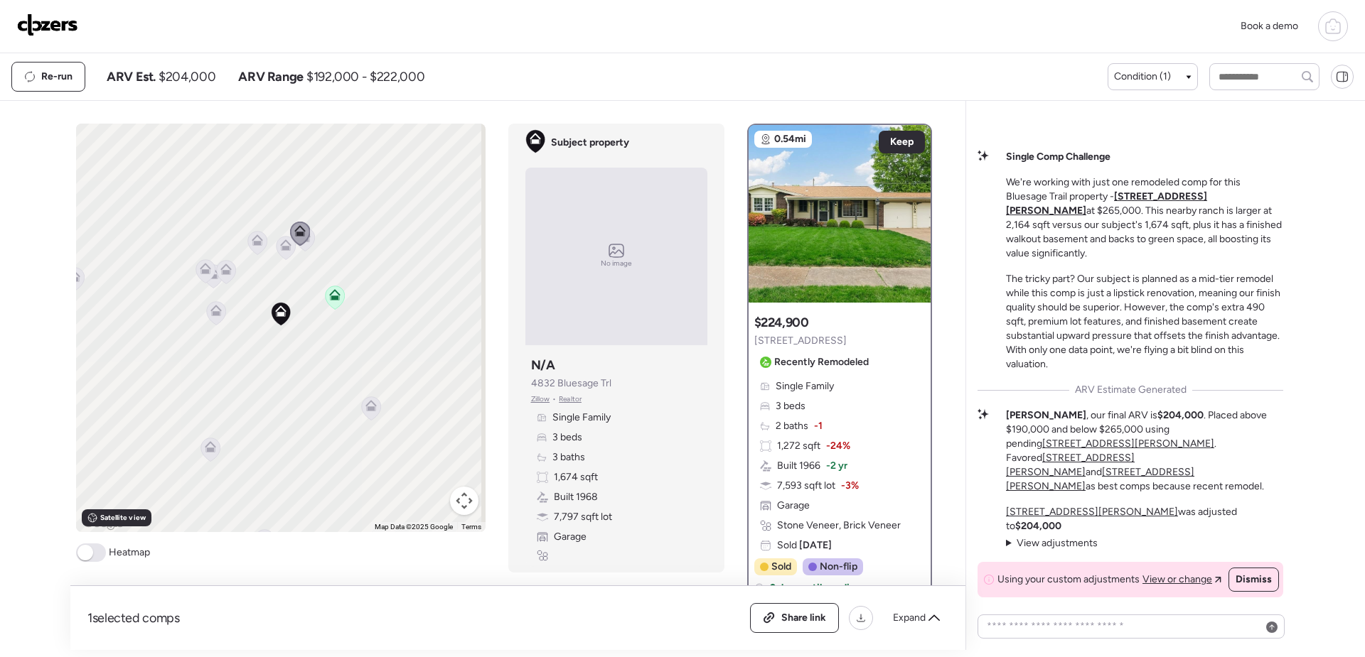
click at [331, 295] on icon at bounding box center [334, 294] width 11 height 11
